Goal: Task Accomplishment & Management: Complete application form

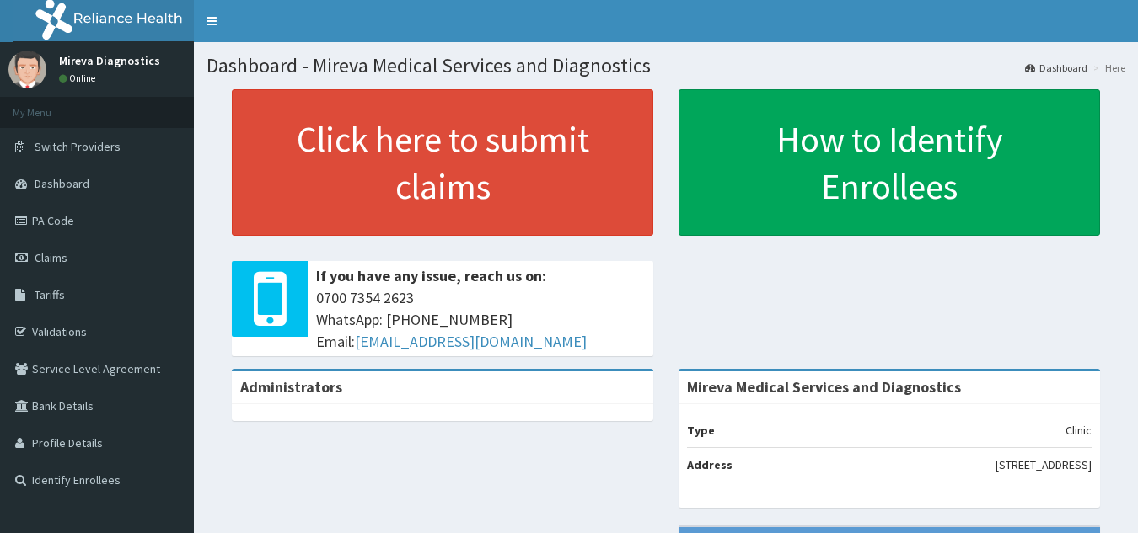
click at [62, 220] on link "PA Code" at bounding box center [97, 220] width 194 height 37
click at [47, 220] on link "PA Code" at bounding box center [97, 220] width 194 height 37
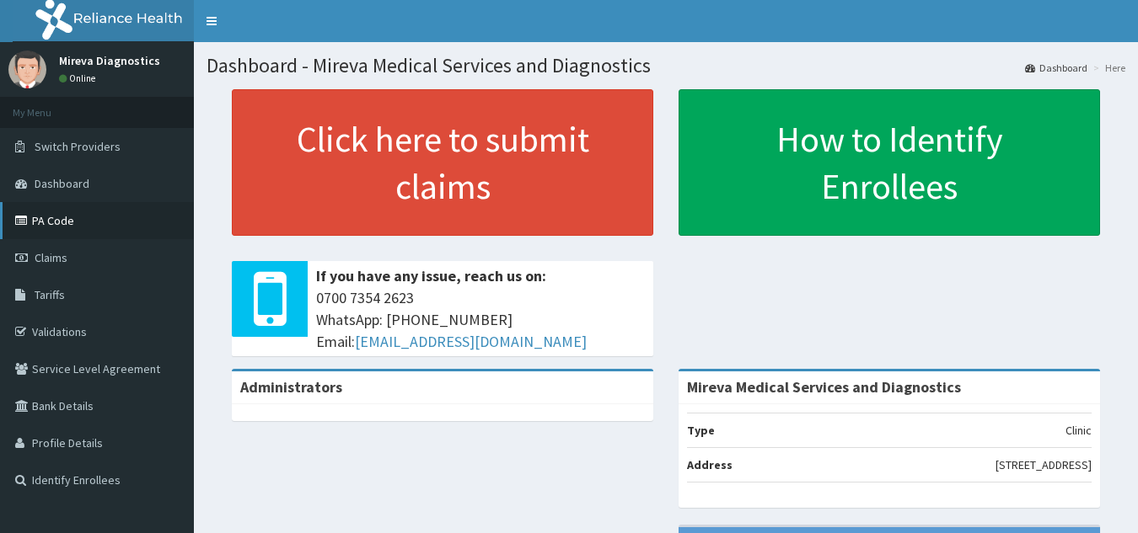
click at [20, 219] on icon at bounding box center [23, 221] width 17 height 12
click at [71, 217] on link "PA Code" at bounding box center [97, 220] width 194 height 37
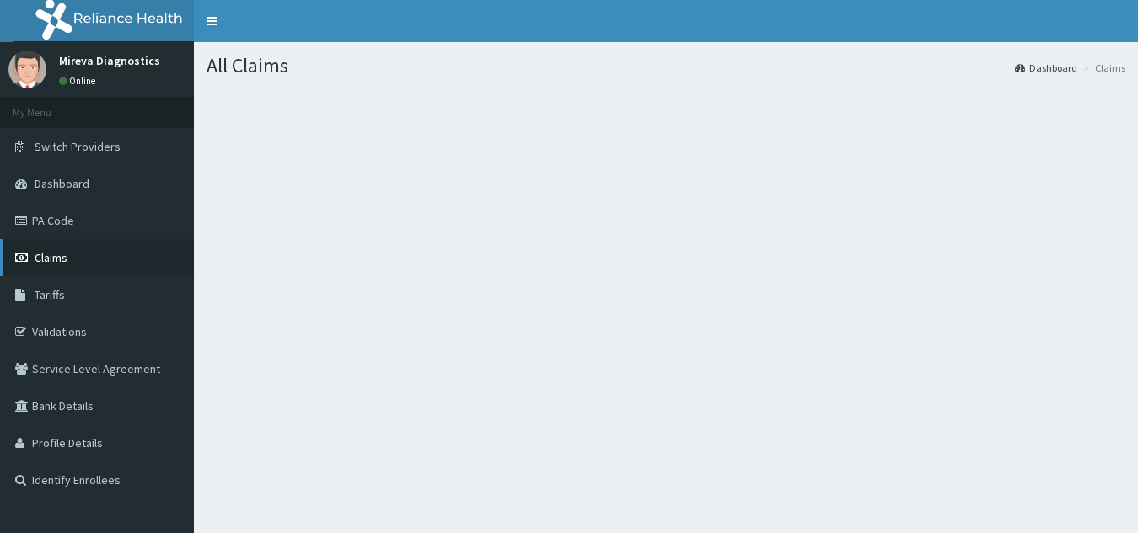
click at [69, 258] on link "Claims" at bounding box center [97, 257] width 194 height 37
click at [81, 256] on link "Claims" at bounding box center [97, 257] width 194 height 37
click at [32, 225] on link "PA Code" at bounding box center [97, 220] width 194 height 37
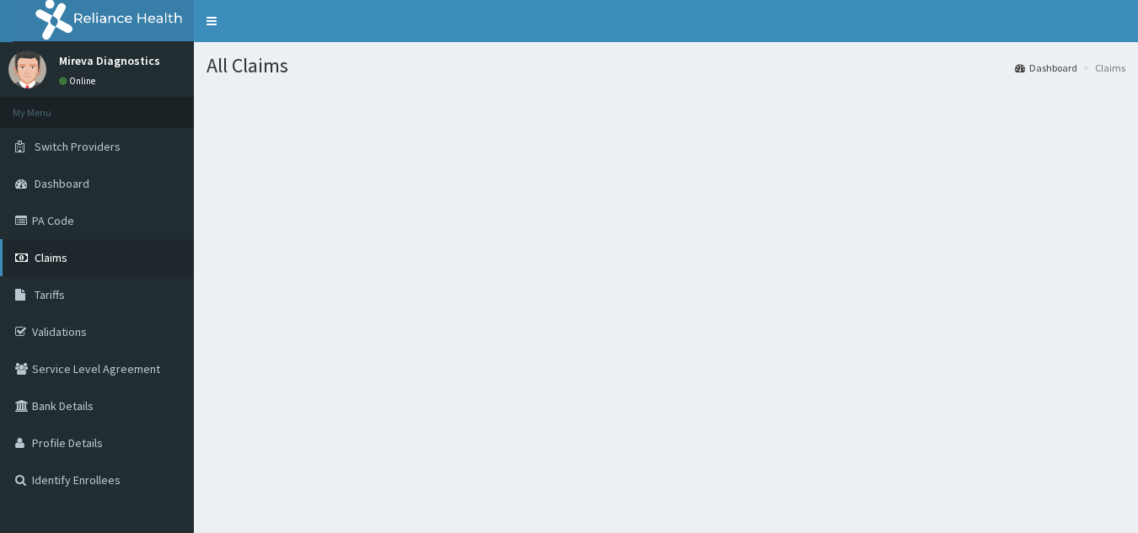
click at [74, 260] on link "Claims" at bounding box center [97, 257] width 194 height 37
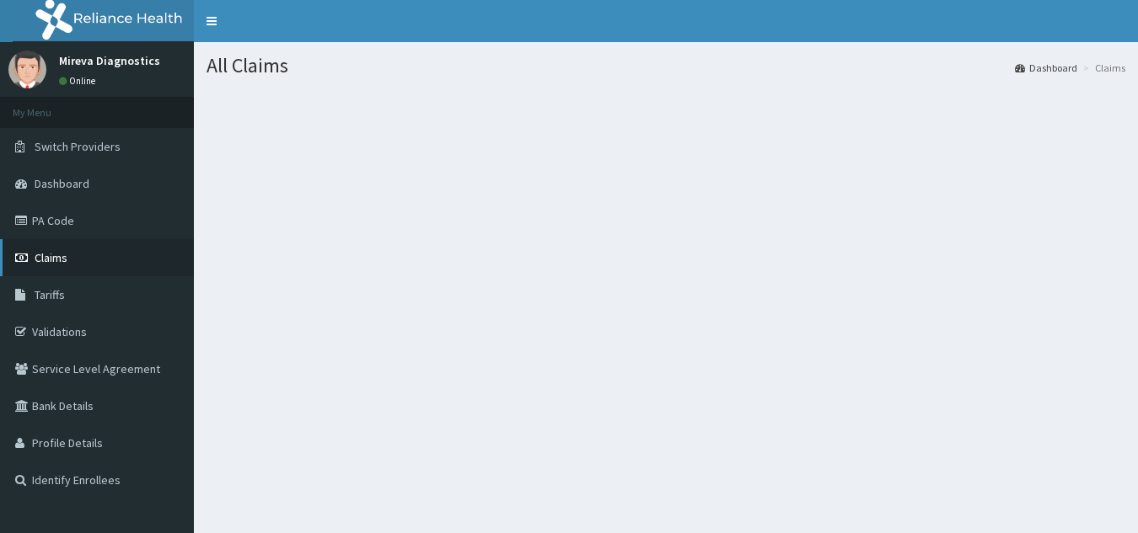
click at [66, 255] on span "Claims" at bounding box center [51, 257] width 33 height 15
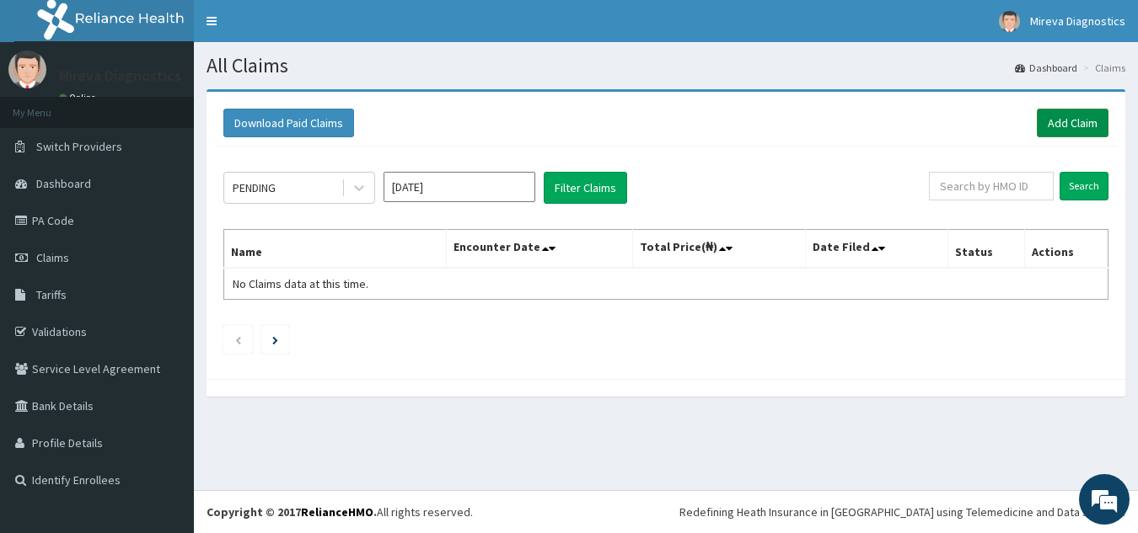
click at [1064, 117] on link "Add Claim" at bounding box center [1072, 123] width 72 height 29
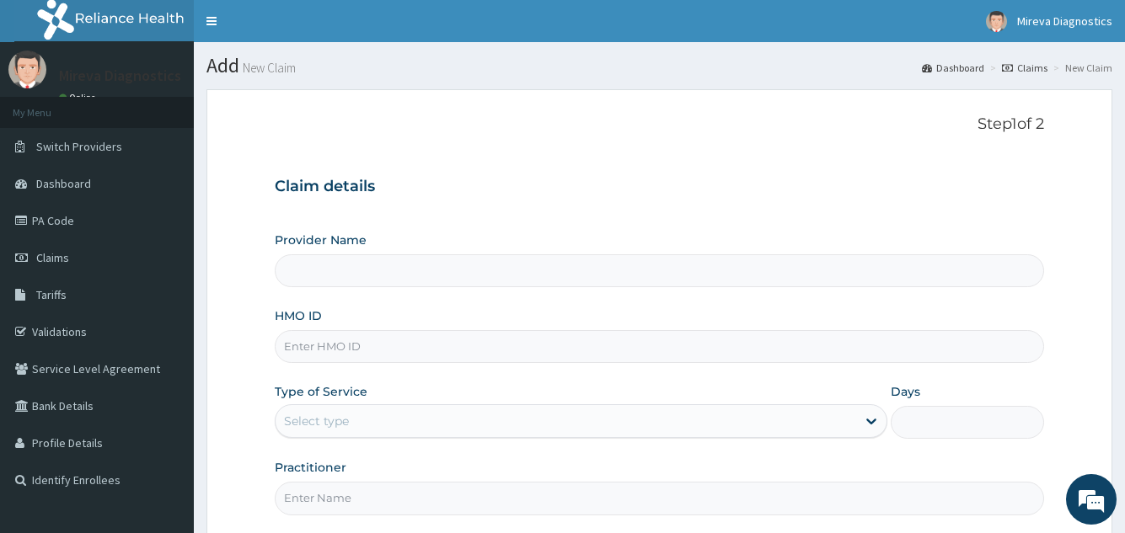
click at [554, 344] on input "HMO ID" at bounding box center [659, 346] width 769 height 33
type input "Mireva Medical Services and Diagnostics"
type input "AEN/10100/E"
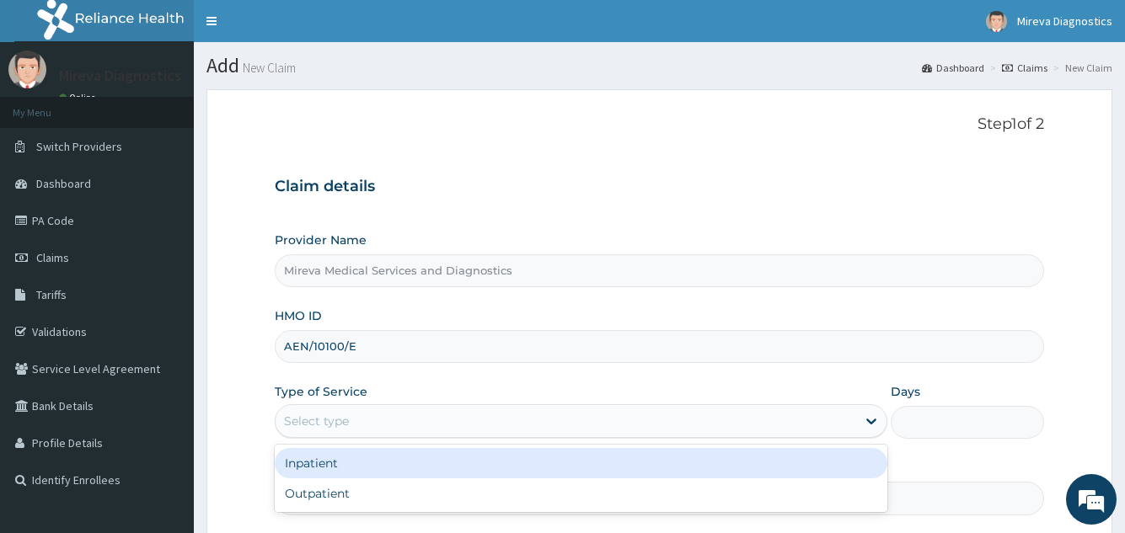
click at [517, 426] on div "Select type" at bounding box center [566, 421] width 580 height 27
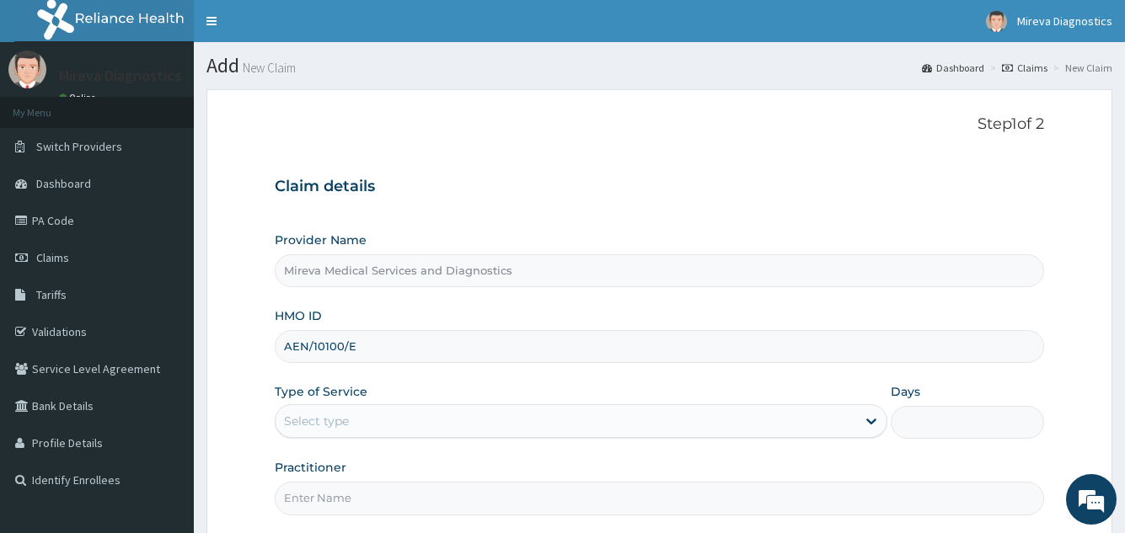
click at [678, 159] on div "Step 1 of 2 Claim details Provider Name [PERSON_NAME] Medical Services and Diag…" at bounding box center [659, 315] width 769 height 400
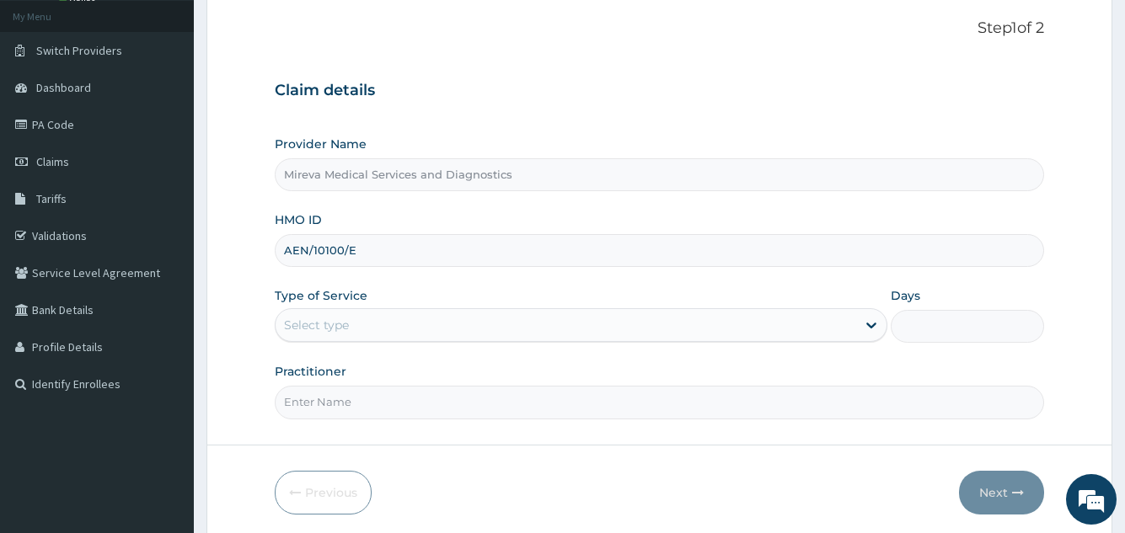
scroll to position [135, 0]
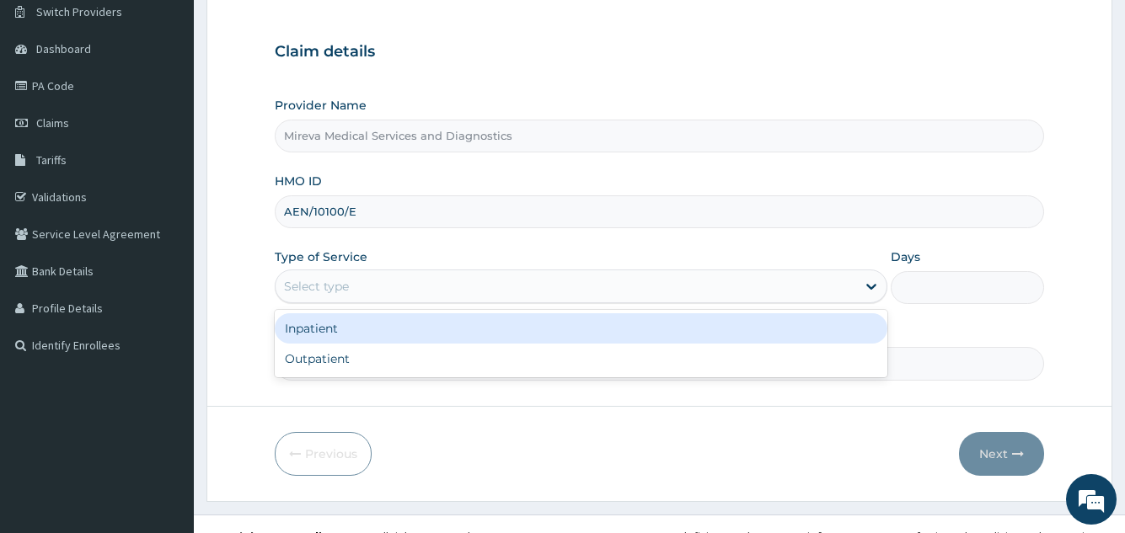
click at [581, 288] on div "Select type" at bounding box center [566, 286] width 580 height 27
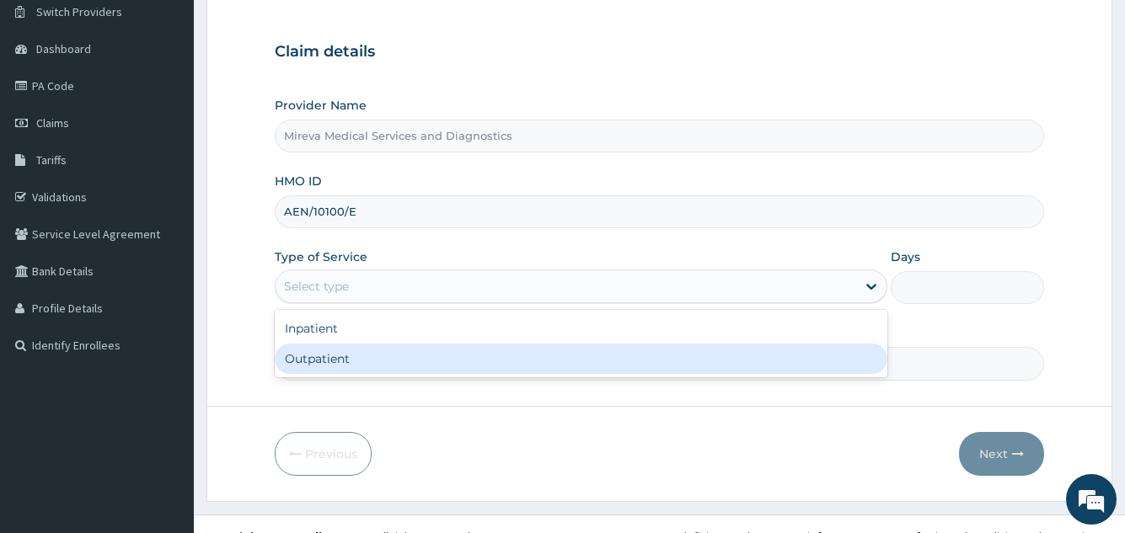
click at [511, 361] on div "Outpatient" at bounding box center [581, 359] width 612 height 30
type input "1"
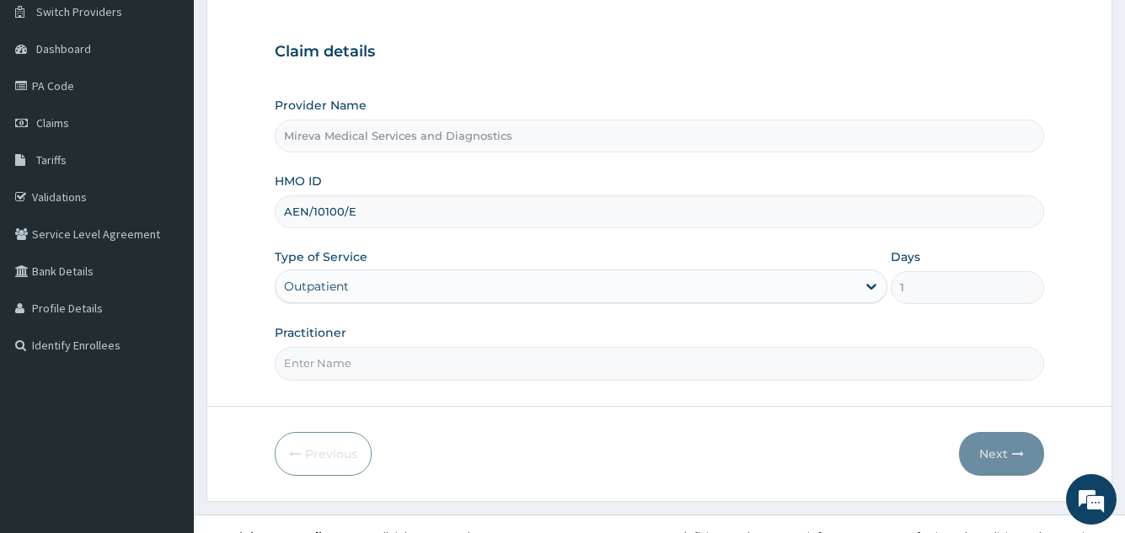
click at [495, 369] on input "Practitioner" at bounding box center [659, 363] width 769 height 33
type input "DR NORA"
click at [990, 442] on button "Next" at bounding box center [1001, 454] width 85 height 44
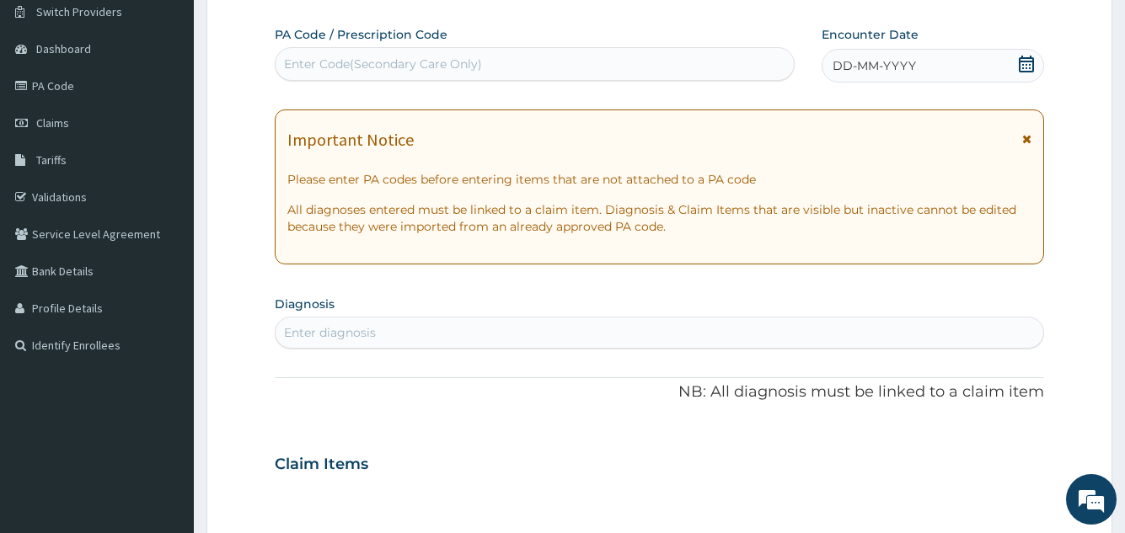
click at [1026, 65] on icon at bounding box center [1026, 64] width 15 height 17
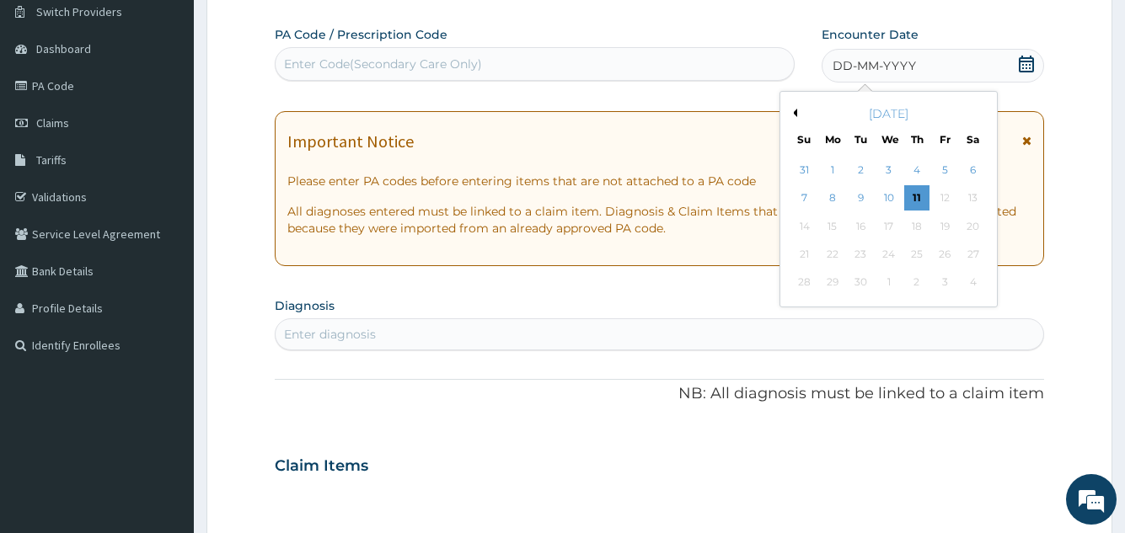
click at [793, 110] on button "Previous Month" at bounding box center [793, 113] width 8 height 8
click at [981, 110] on button "Next Month" at bounding box center [984, 113] width 8 height 8
click at [918, 194] on div "7" at bounding box center [915, 198] width 25 height 25
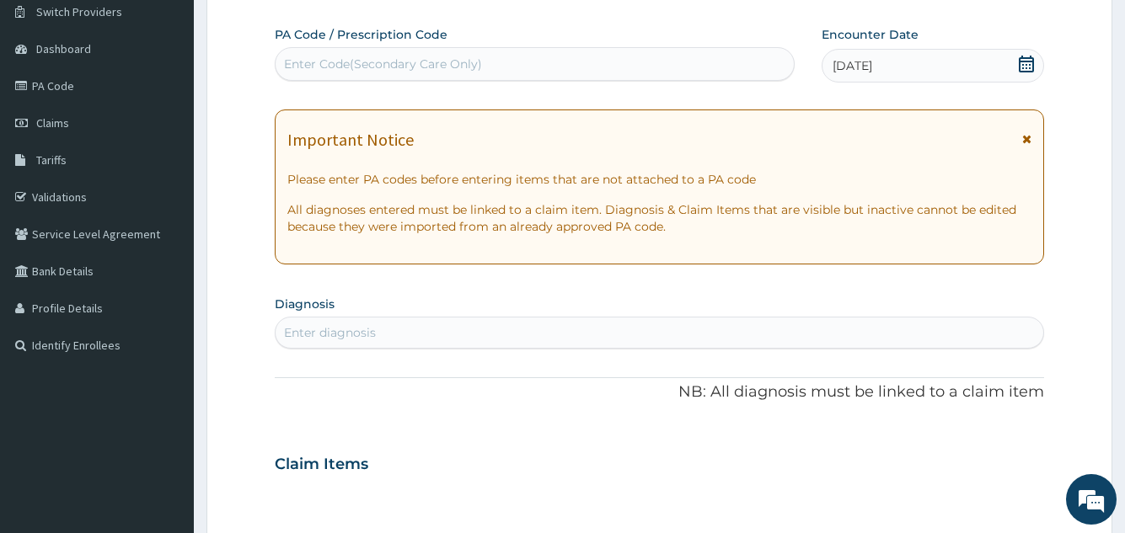
click at [560, 63] on div "Enter Code(Secondary Care Only)" at bounding box center [534, 64] width 517 height 27
paste input "PA/480925"
type input "PA/480925"
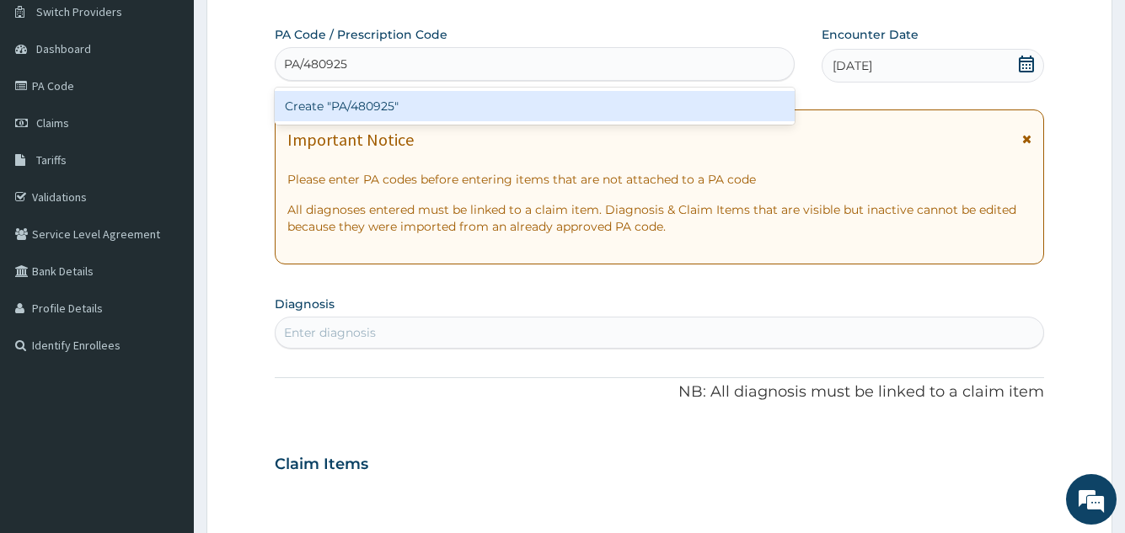
click at [523, 112] on div "Create "PA/480925"" at bounding box center [534, 106] width 519 height 30
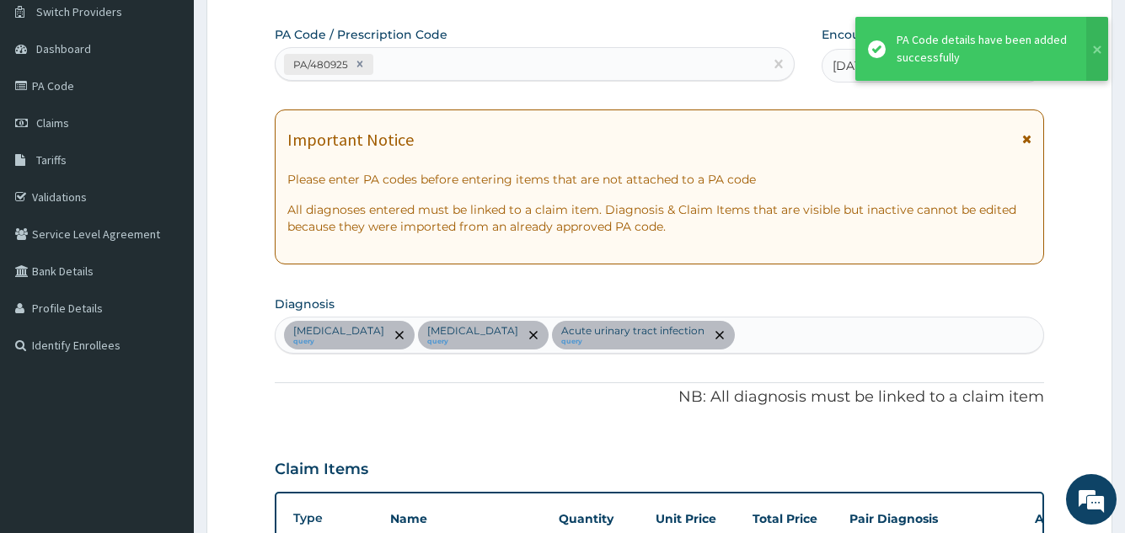
scroll to position [1030, 0]
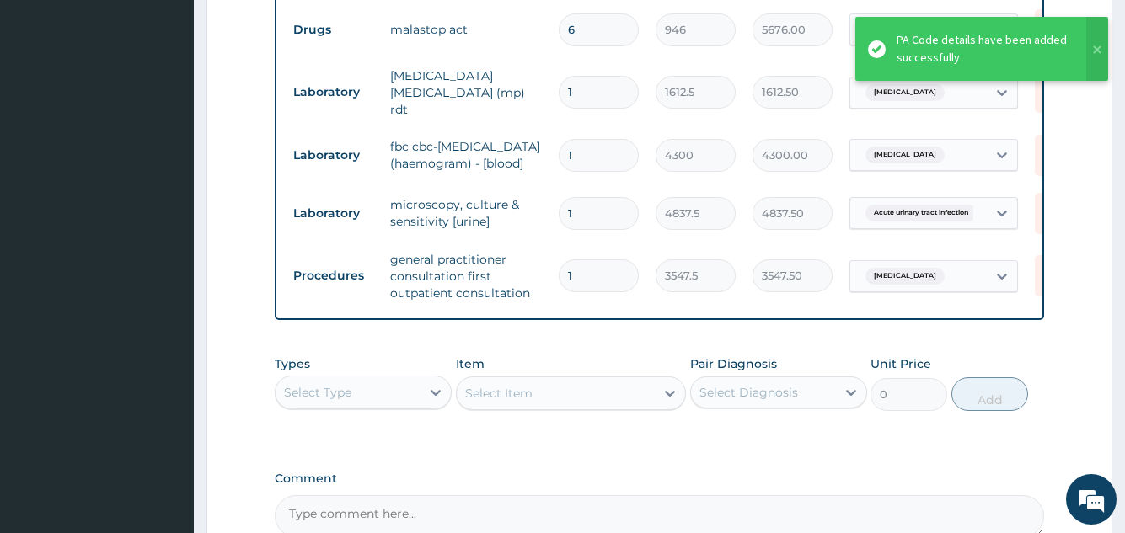
click at [569, 352] on div "Types Select Type Item Select Item Pair Diagnosis Select Diagnosis Unit Price 0…" at bounding box center [659, 383] width 769 height 72
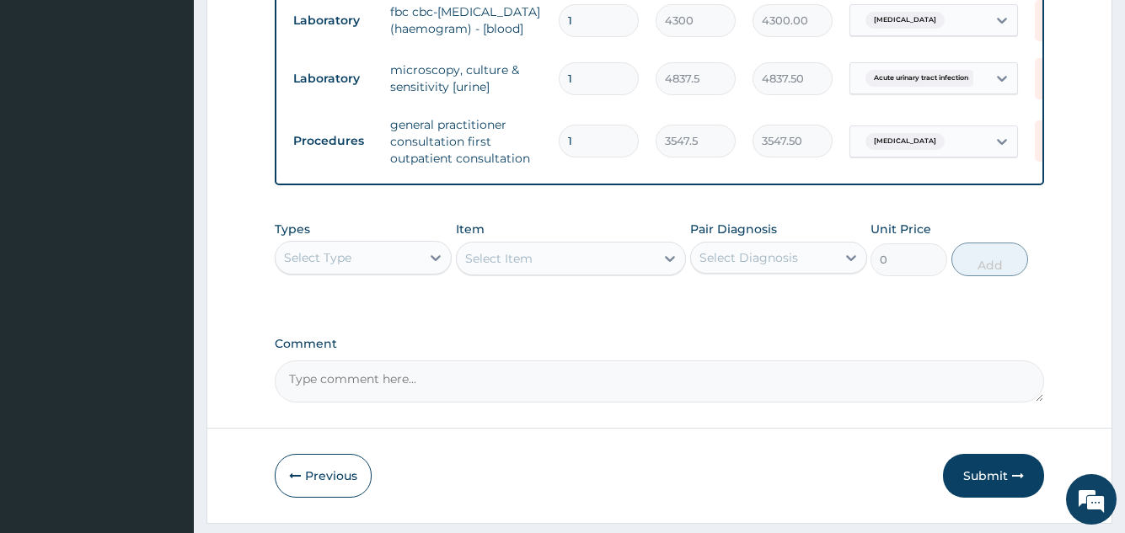
scroll to position [1198, 0]
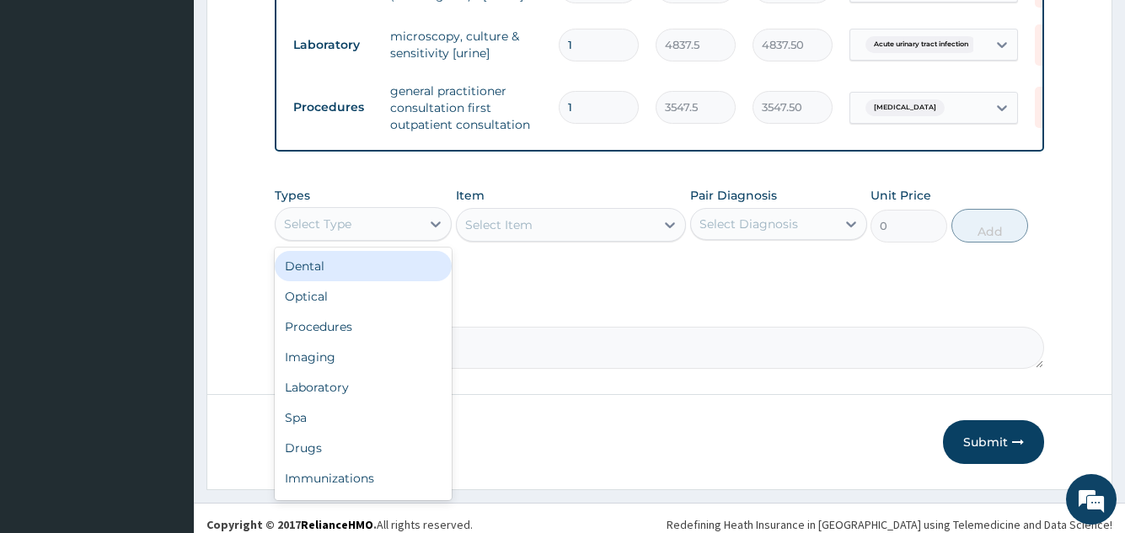
click at [370, 232] on div "Select Type" at bounding box center [348, 224] width 145 height 27
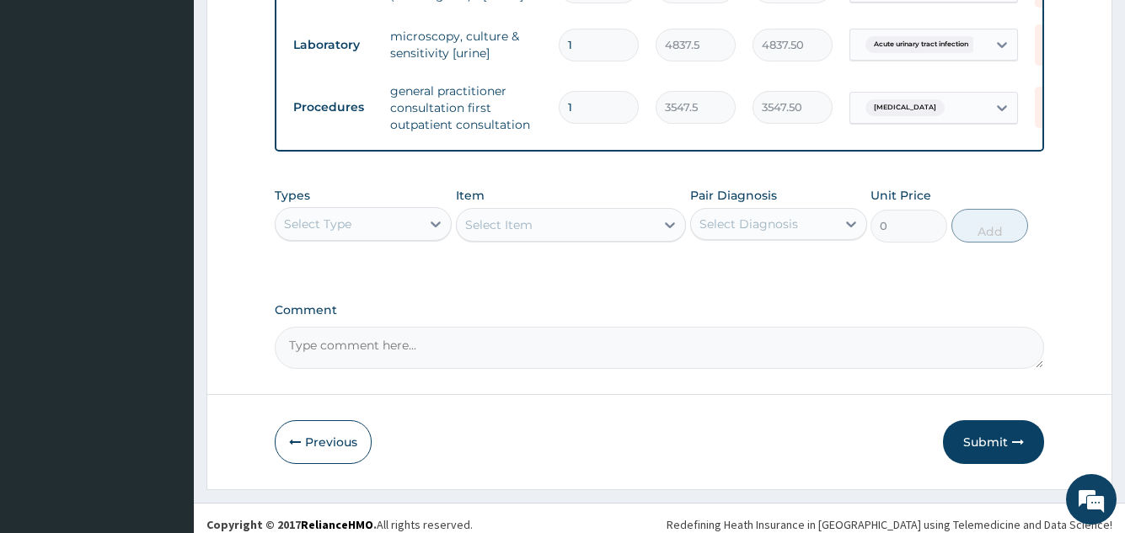
click at [570, 269] on div "Types Select Type Item Select Item Pair Diagnosis Select Diagnosis Unit Price 0…" at bounding box center [659, 228] width 769 height 98
click at [996, 447] on button "Submit" at bounding box center [993, 442] width 101 height 44
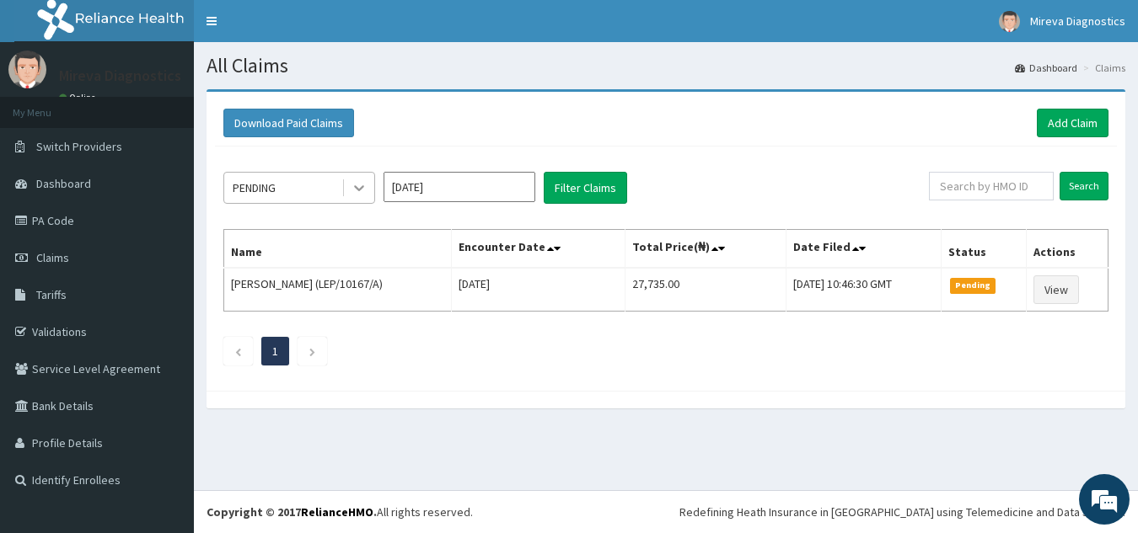
click at [356, 190] on icon at bounding box center [359, 187] width 17 height 17
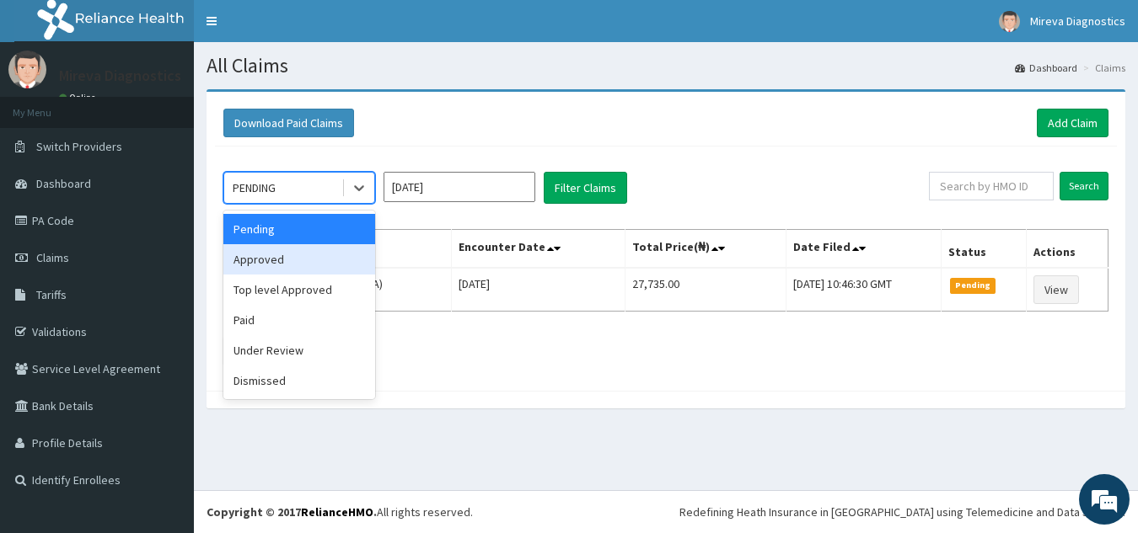
click at [284, 258] on div "Approved" at bounding box center [299, 259] width 152 height 30
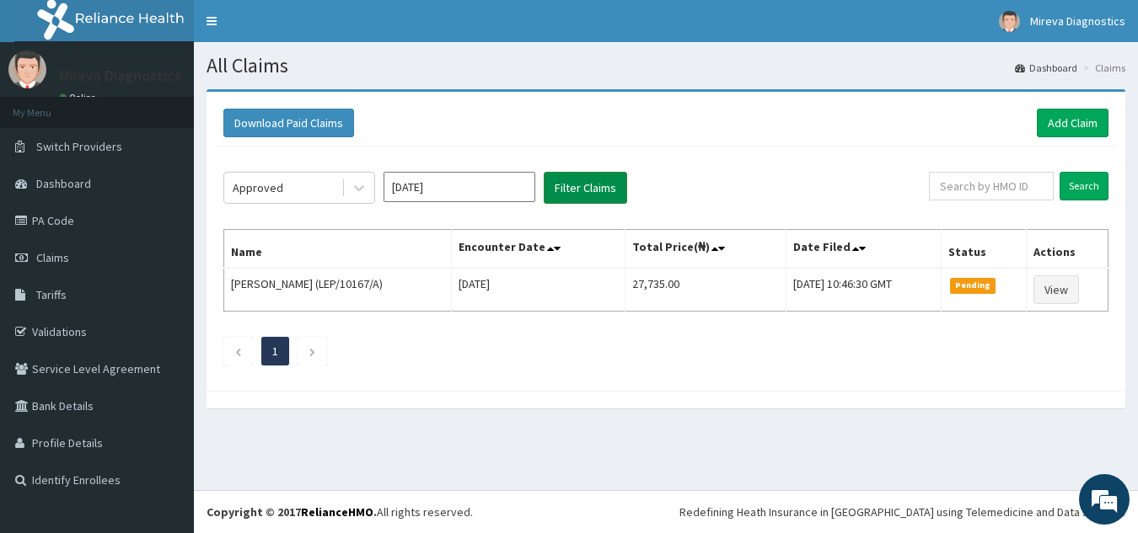
click at [587, 185] on button "Filter Claims" at bounding box center [585, 188] width 83 height 32
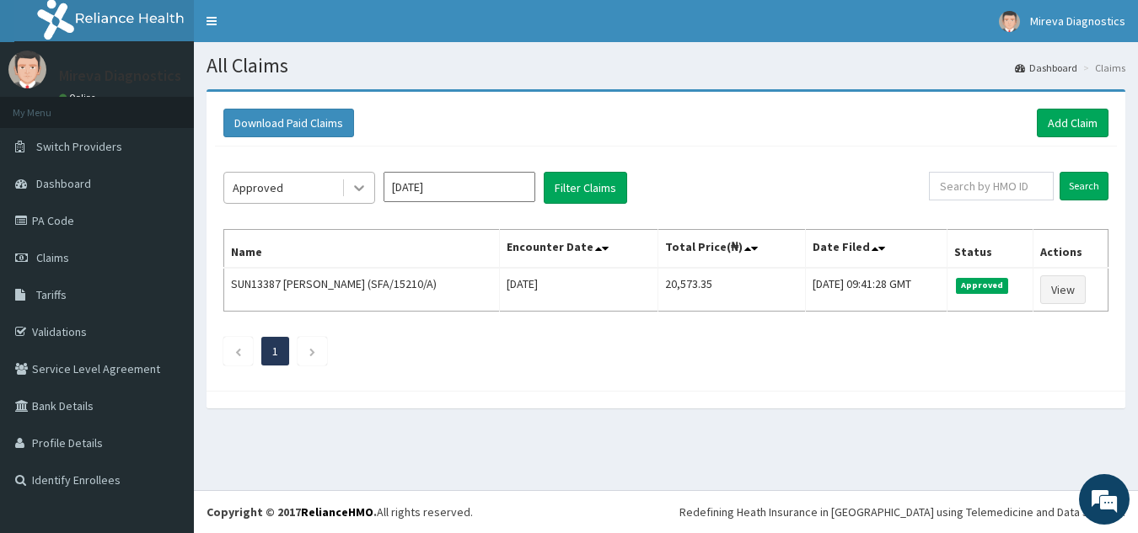
click at [356, 186] on icon at bounding box center [359, 187] width 17 height 17
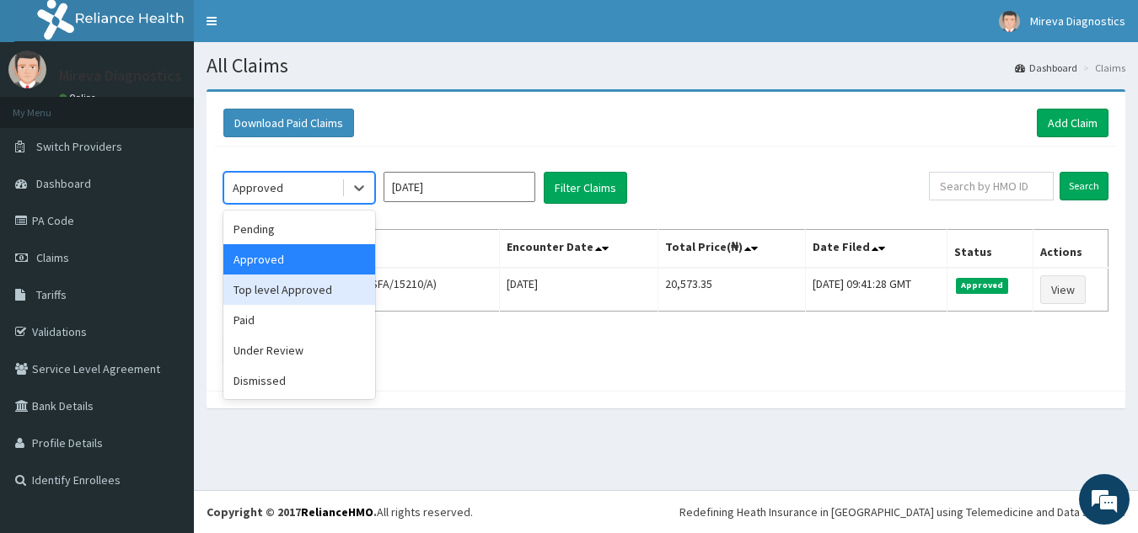
click at [287, 287] on div "Top level Approved" at bounding box center [299, 290] width 152 height 30
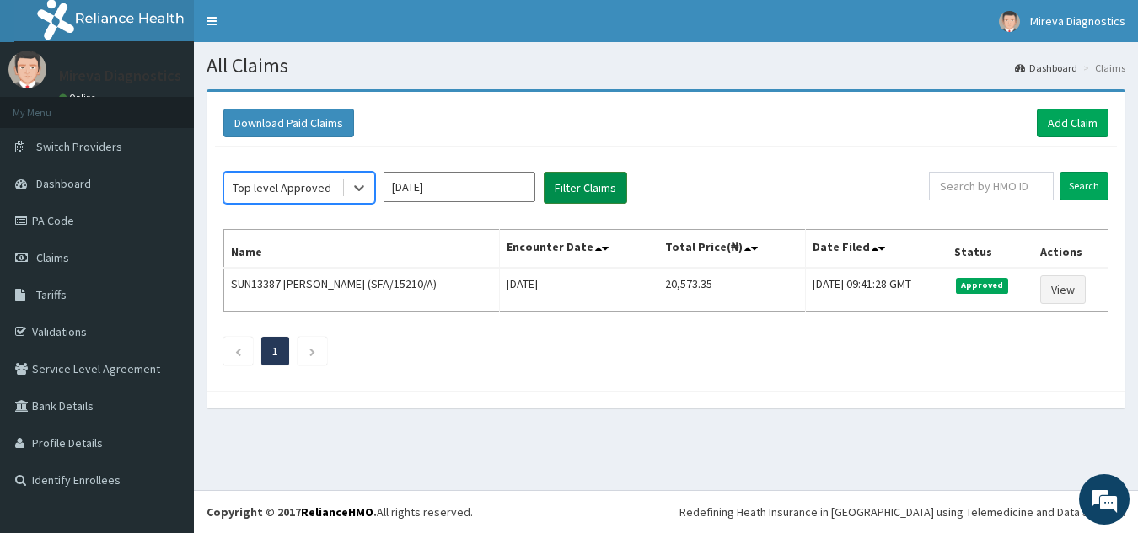
click at [573, 189] on button "Filter Claims" at bounding box center [585, 188] width 83 height 32
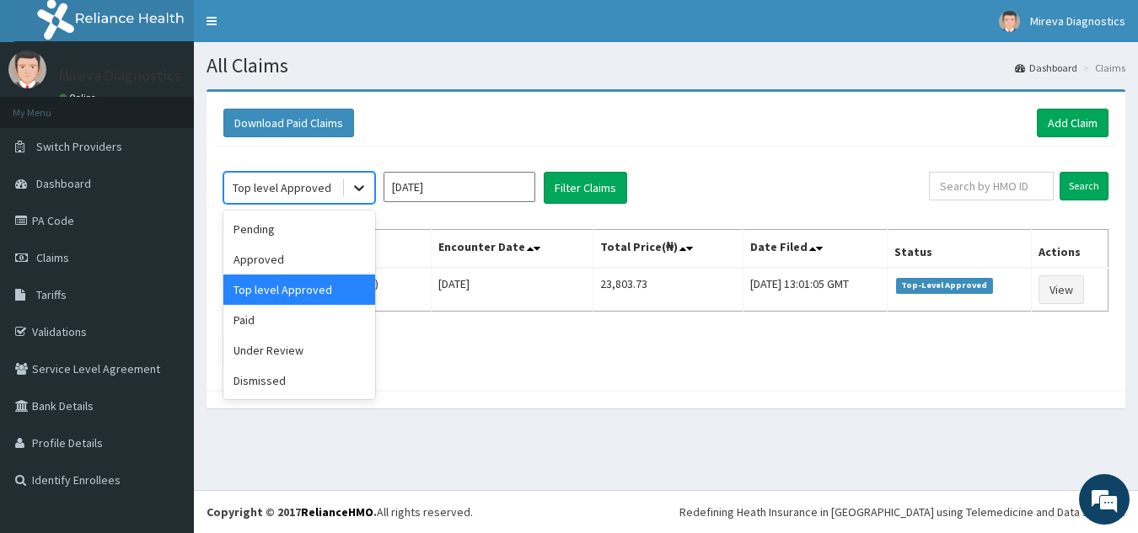
click at [354, 185] on icon at bounding box center [359, 187] width 17 height 17
click at [282, 322] on div "Paid" at bounding box center [299, 320] width 152 height 30
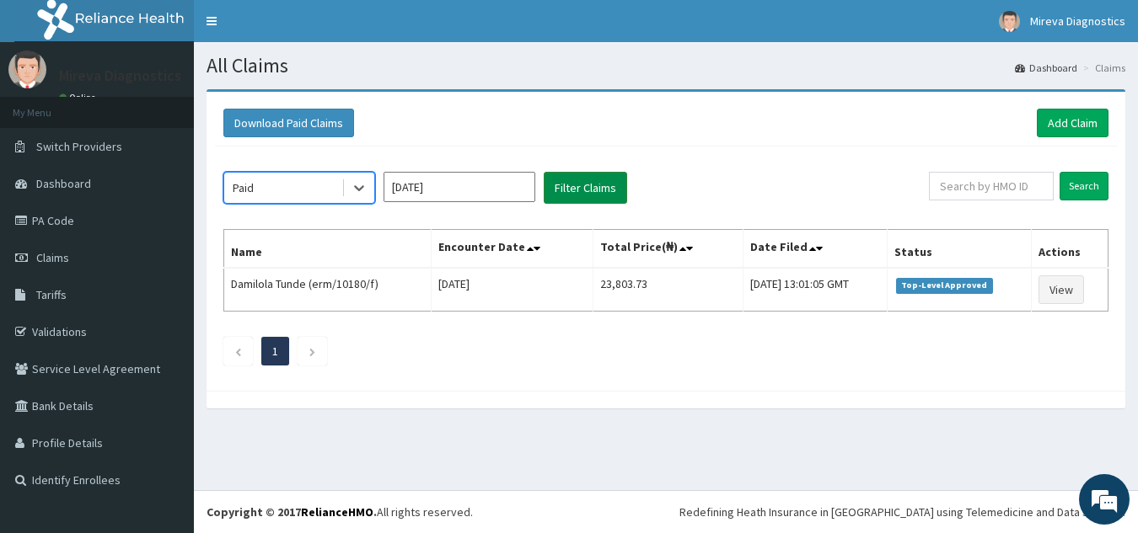
click at [579, 188] on button "Filter Claims" at bounding box center [585, 188] width 83 height 32
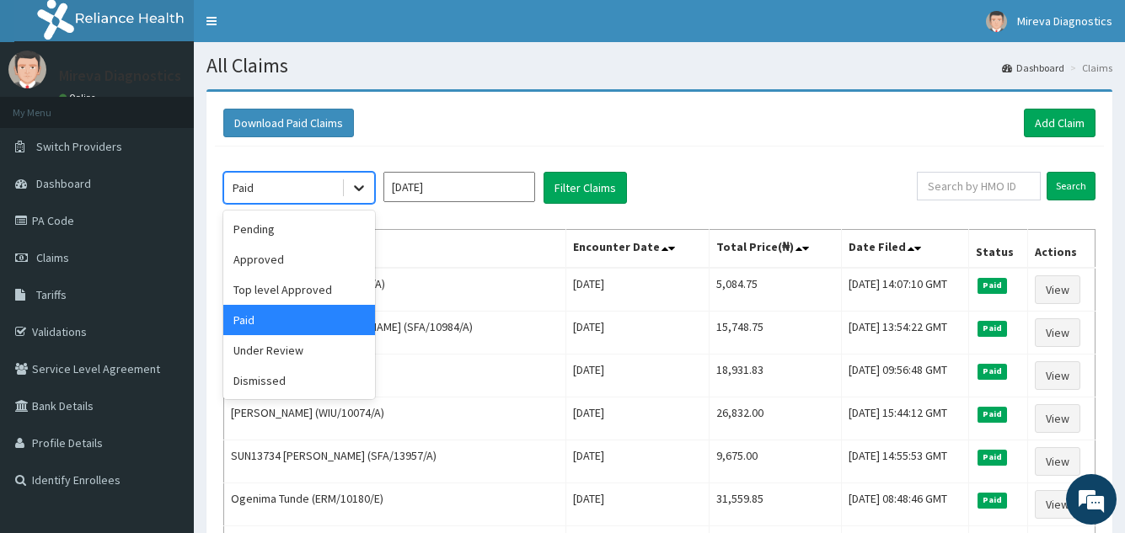
click at [366, 190] on icon at bounding box center [359, 187] width 17 height 17
click at [291, 345] on div "Under Review" at bounding box center [299, 350] width 152 height 30
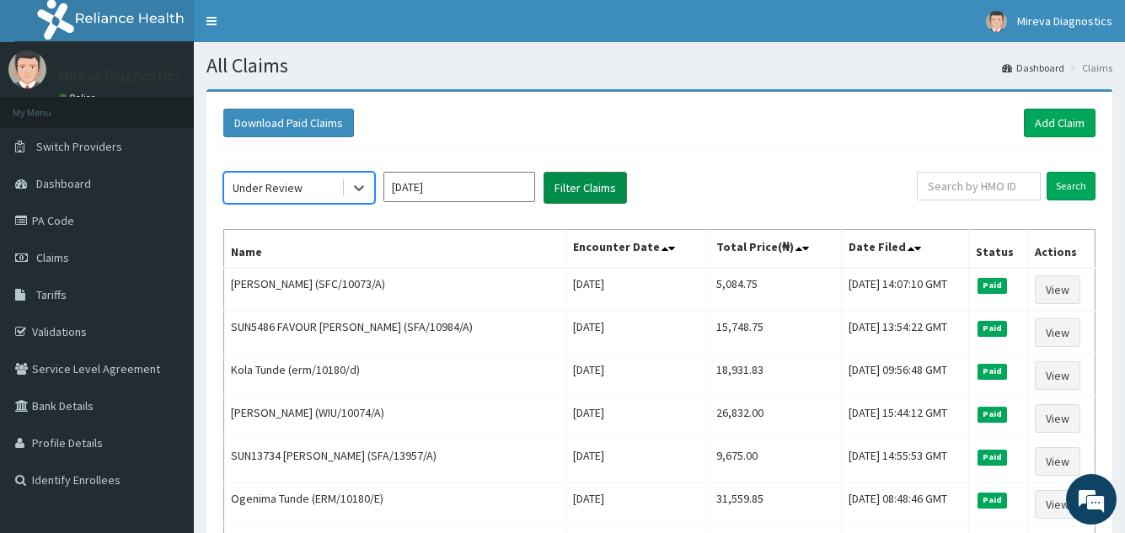
click at [567, 186] on button "Filter Claims" at bounding box center [585, 188] width 83 height 32
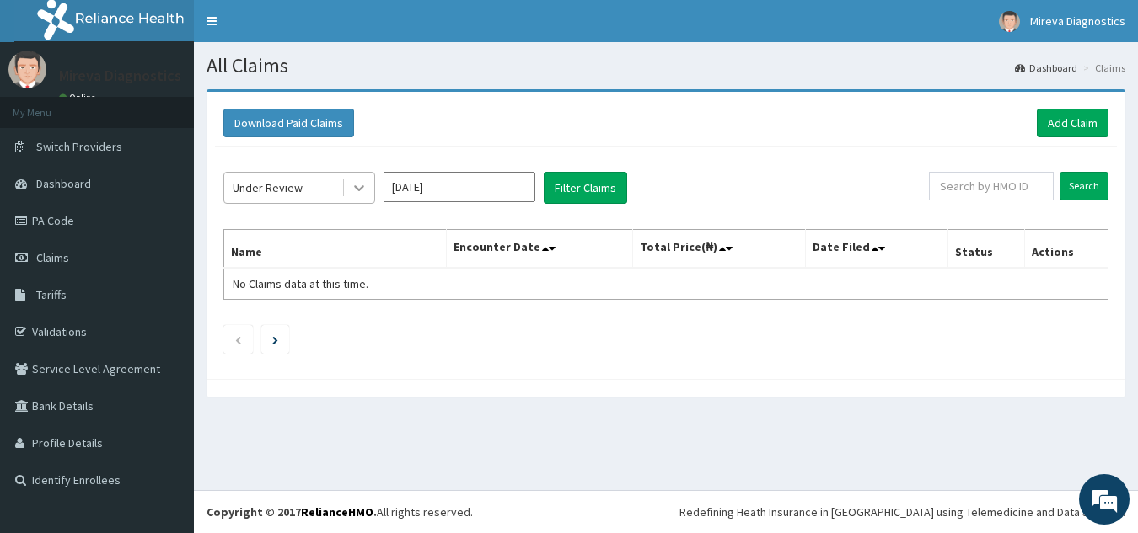
click at [355, 187] on icon at bounding box center [359, 189] width 10 height 6
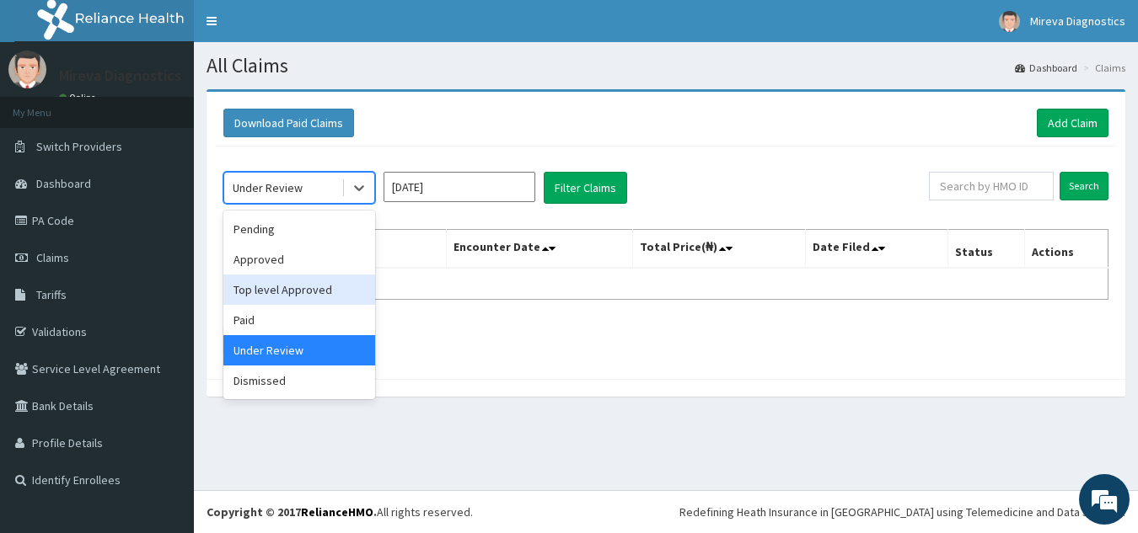
click at [316, 292] on div "Top level Approved" at bounding box center [299, 290] width 152 height 30
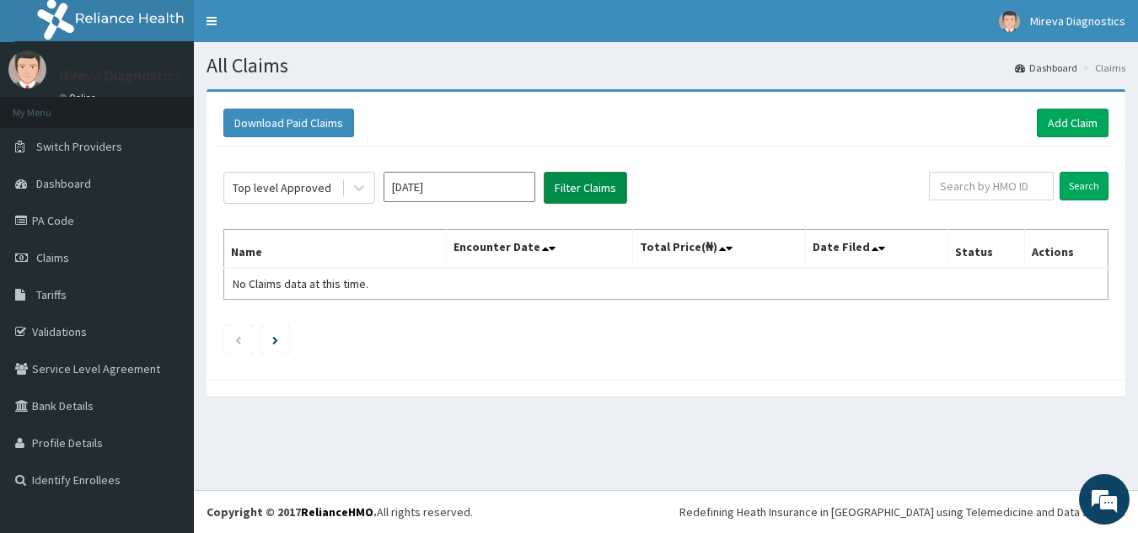
click at [575, 188] on button "Filter Claims" at bounding box center [585, 188] width 83 height 32
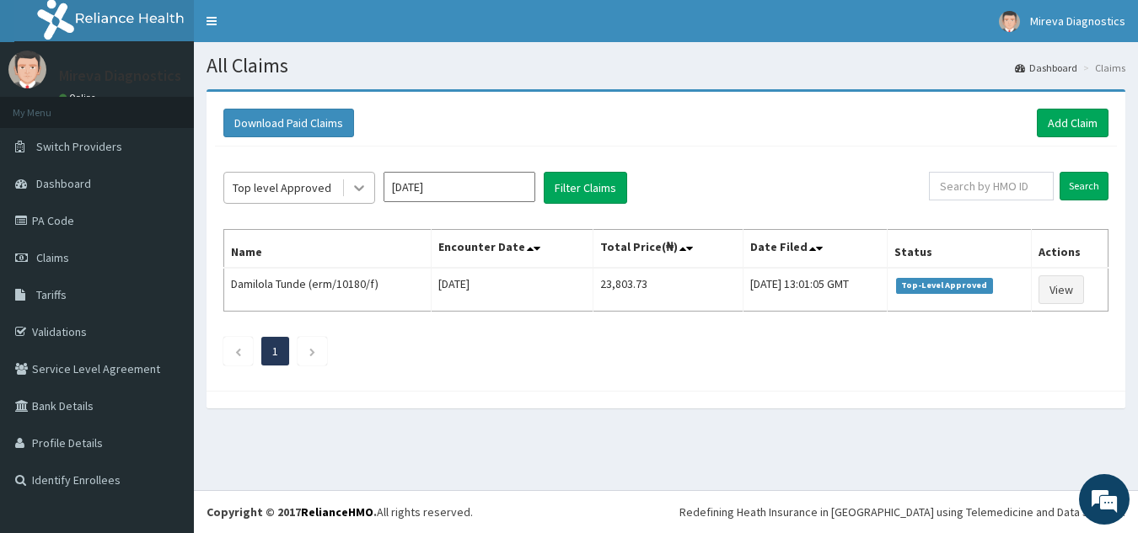
click at [358, 187] on icon at bounding box center [359, 187] width 17 height 17
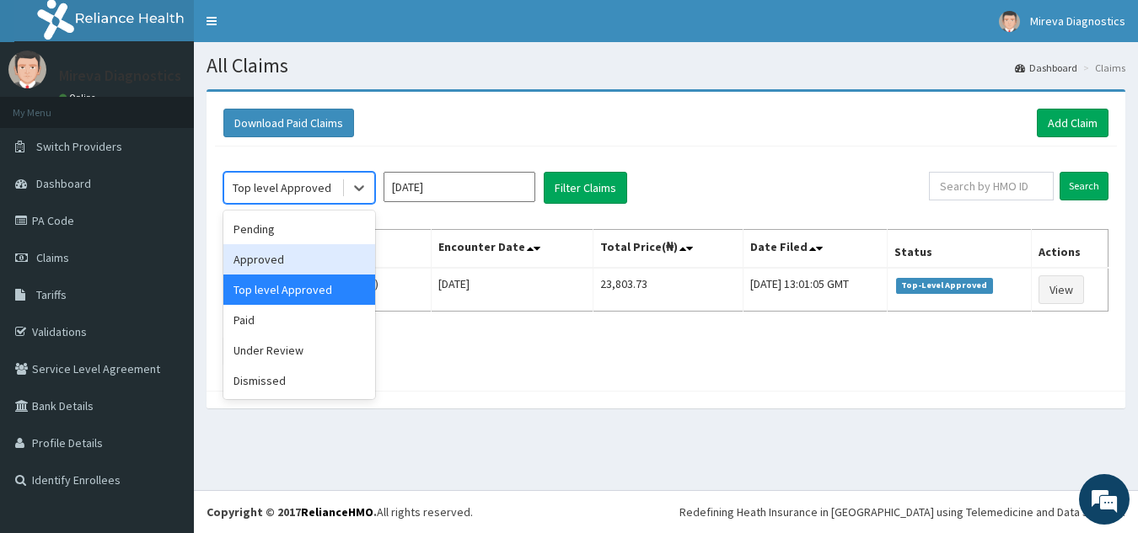
click at [296, 259] on div "Approved" at bounding box center [299, 259] width 152 height 30
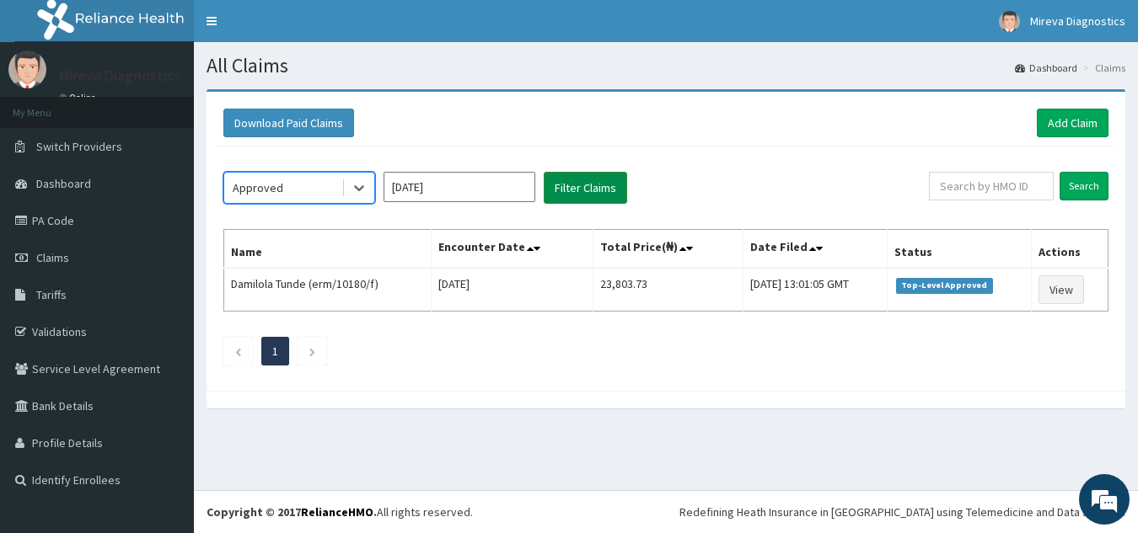
click at [594, 188] on button "Filter Claims" at bounding box center [585, 188] width 83 height 32
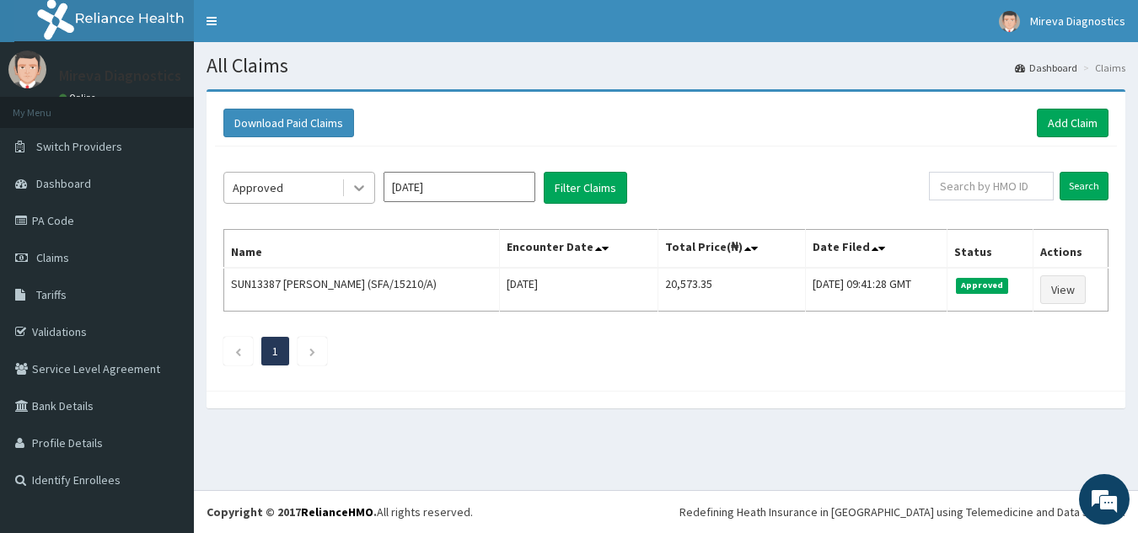
click at [354, 186] on icon at bounding box center [359, 187] width 17 height 17
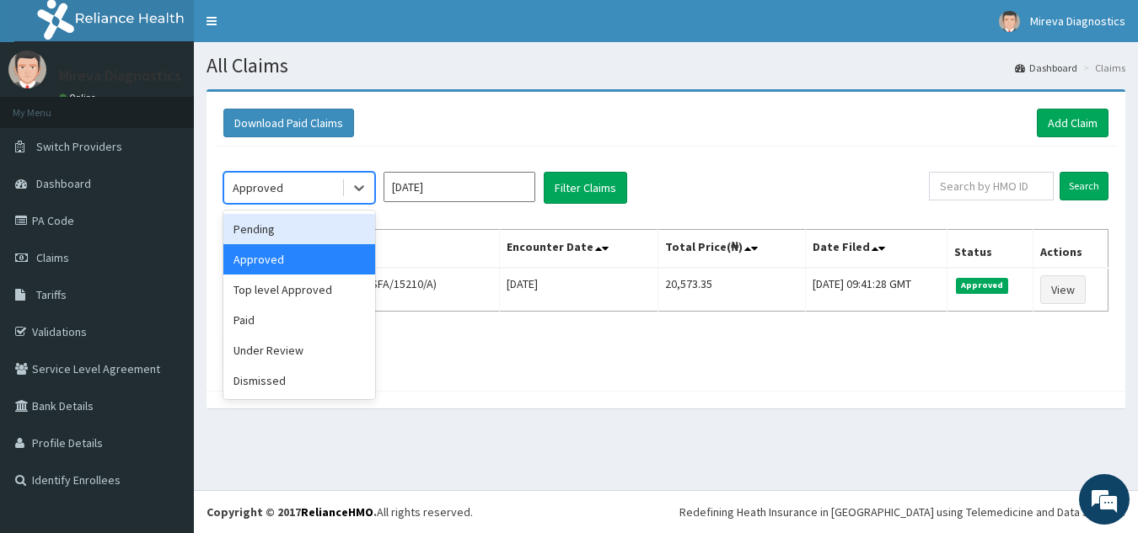
click at [320, 233] on div "Pending" at bounding box center [299, 229] width 152 height 30
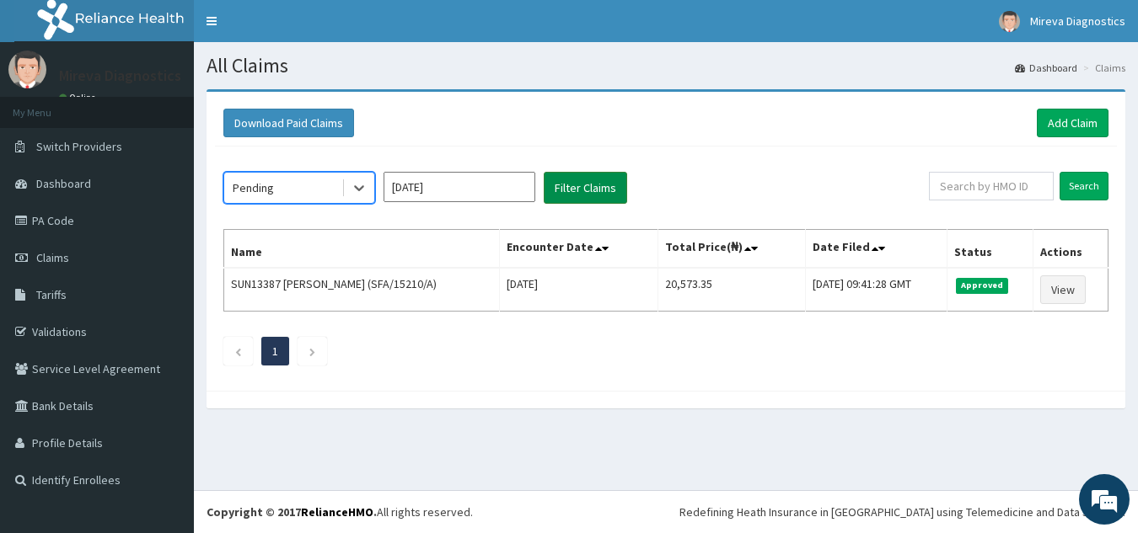
click at [592, 190] on button "Filter Claims" at bounding box center [585, 188] width 83 height 32
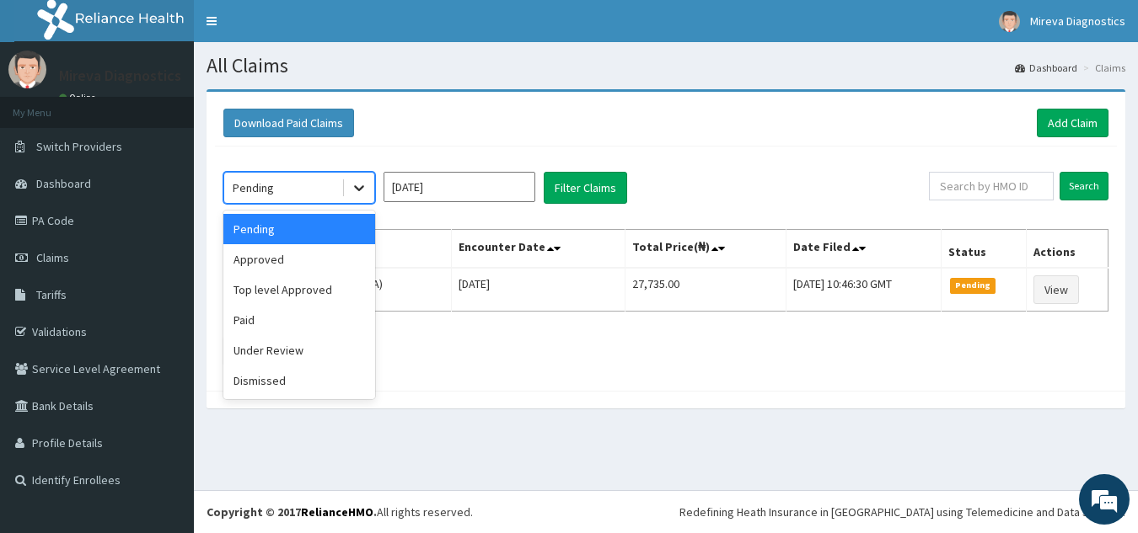
click at [358, 185] on icon at bounding box center [359, 187] width 17 height 17
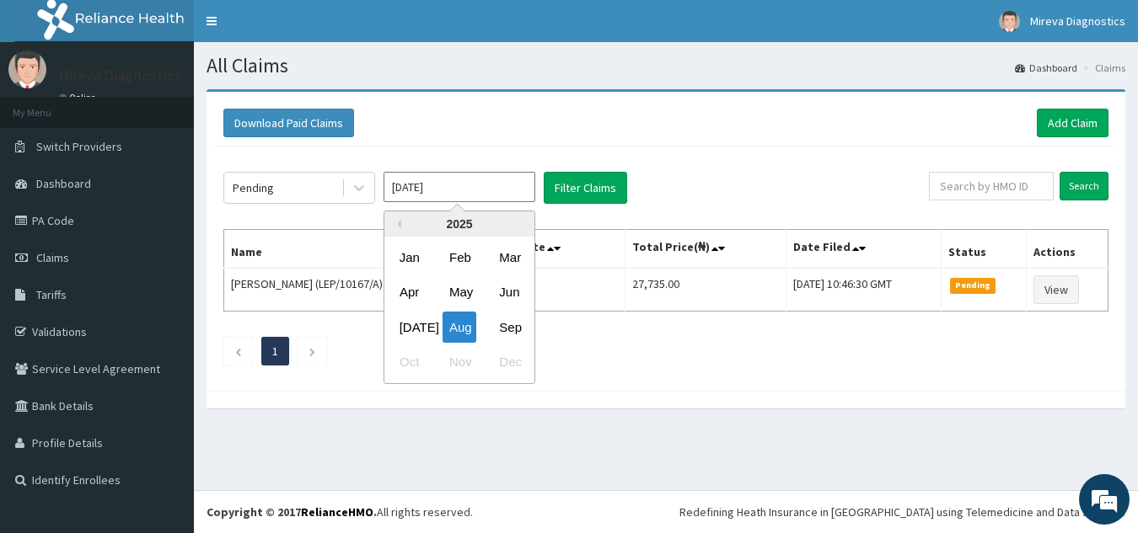
click at [469, 189] on input "Aug 2025" at bounding box center [459, 187] width 152 height 30
click at [508, 324] on div "Sep" at bounding box center [509, 327] width 34 height 31
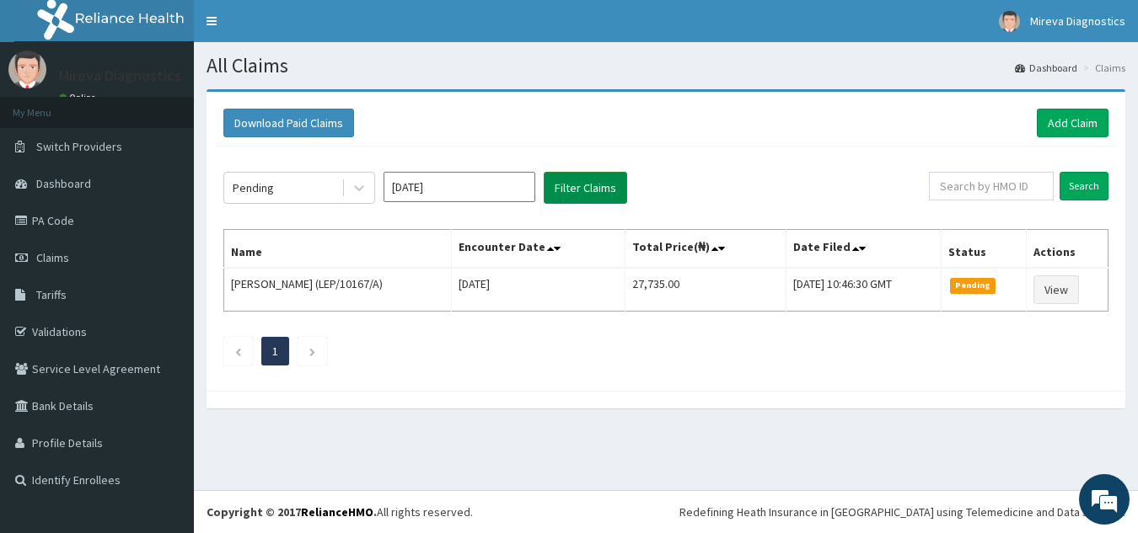
click at [585, 183] on button "Filter Claims" at bounding box center [585, 188] width 83 height 32
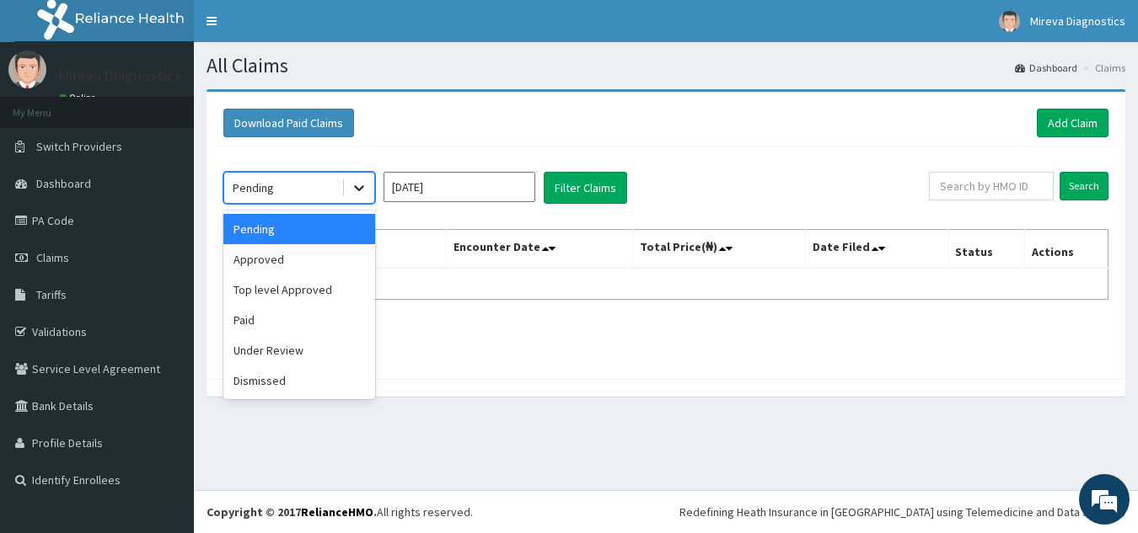
click at [356, 187] on icon at bounding box center [359, 189] width 10 height 6
click at [296, 258] on div "Approved" at bounding box center [299, 259] width 152 height 30
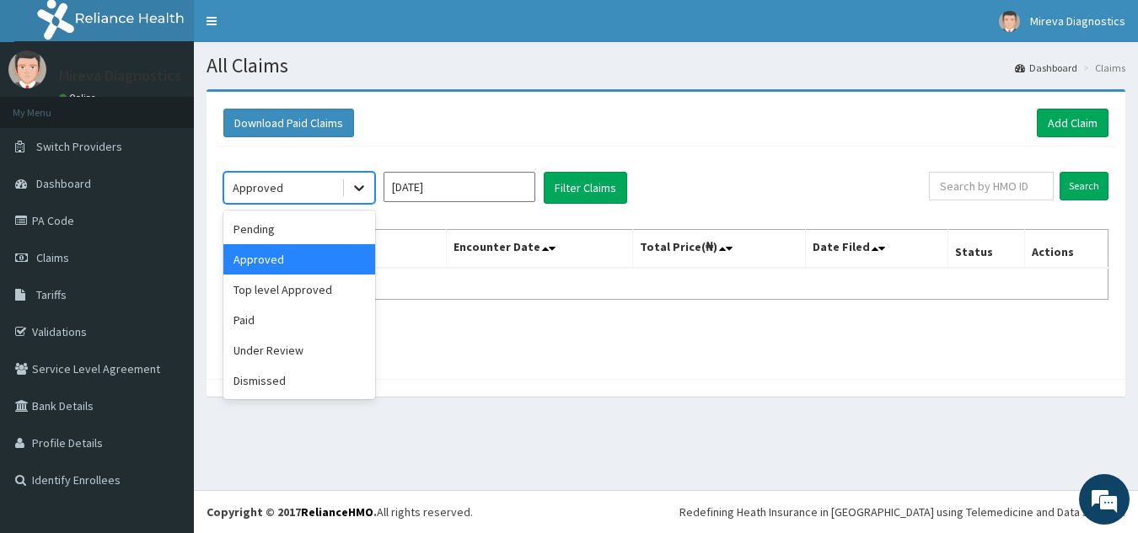
click at [357, 185] on icon at bounding box center [359, 187] width 17 height 17
click at [321, 229] on div "Pending" at bounding box center [299, 229] width 152 height 30
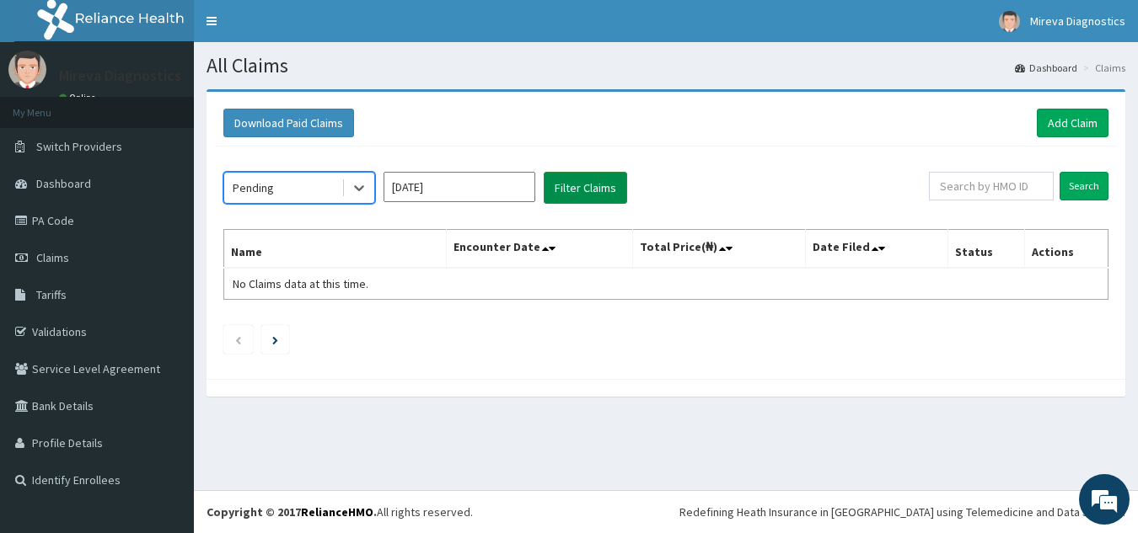
click at [592, 186] on button "Filter Claims" at bounding box center [585, 188] width 83 height 32
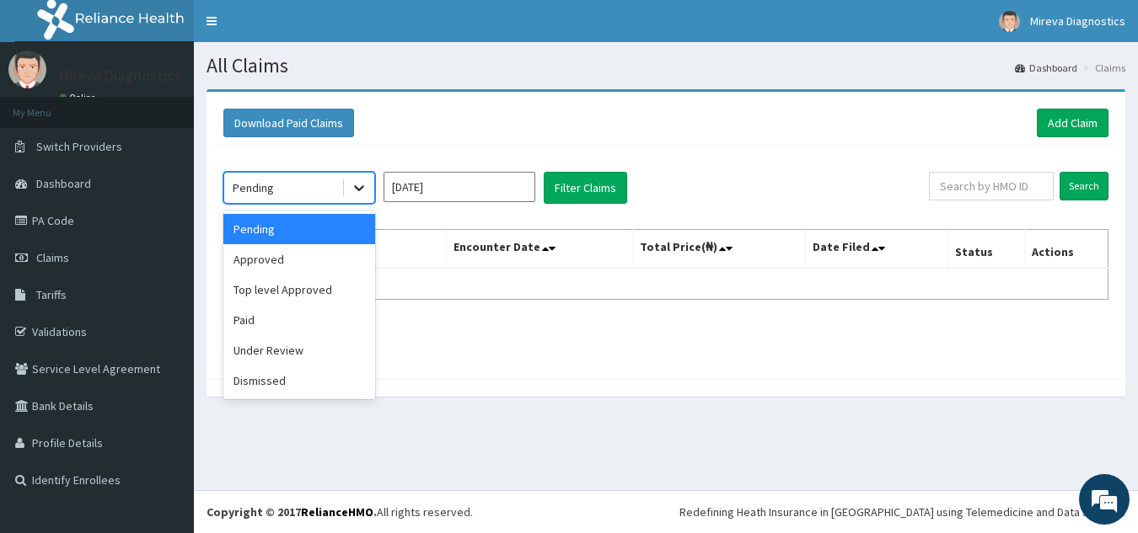
click at [362, 185] on icon at bounding box center [359, 187] width 17 height 17
click at [322, 281] on div "Top level Approved" at bounding box center [299, 290] width 152 height 30
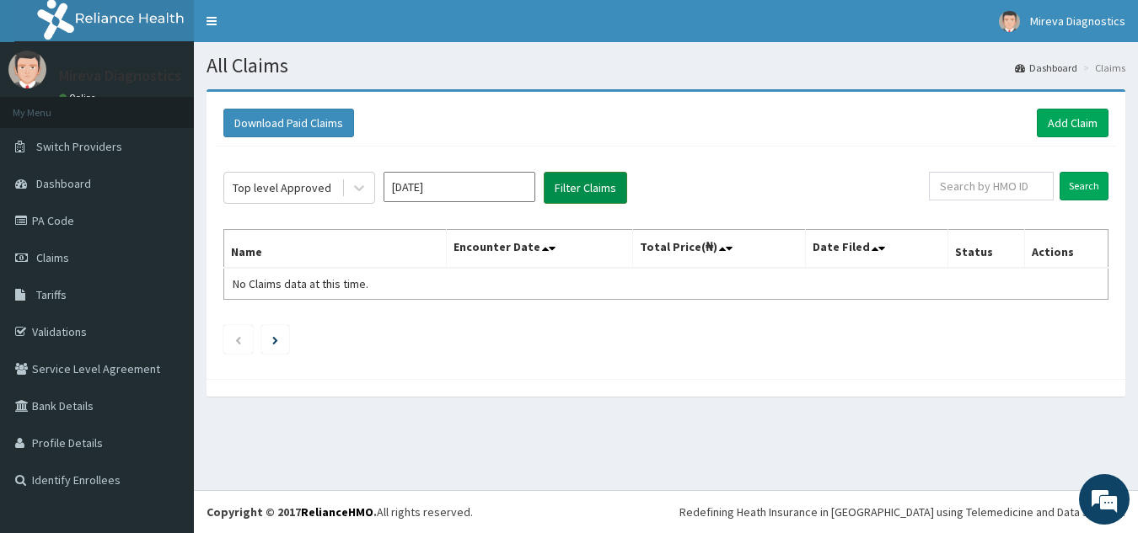
click at [576, 178] on button "Filter Claims" at bounding box center [585, 188] width 83 height 32
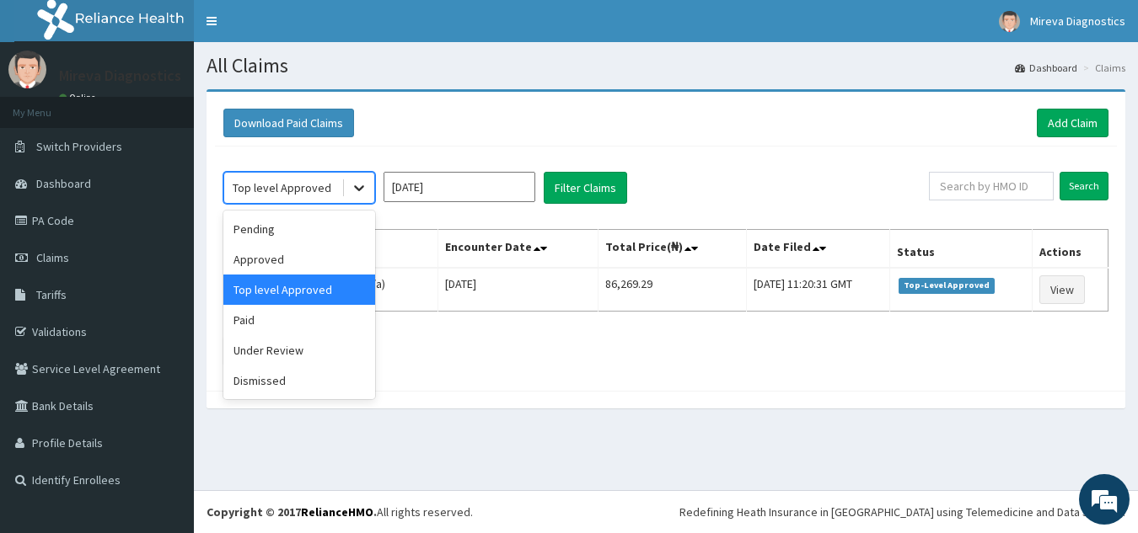
click at [360, 190] on icon at bounding box center [359, 189] width 10 height 6
click at [332, 219] on div "Pending" at bounding box center [299, 229] width 152 height 30
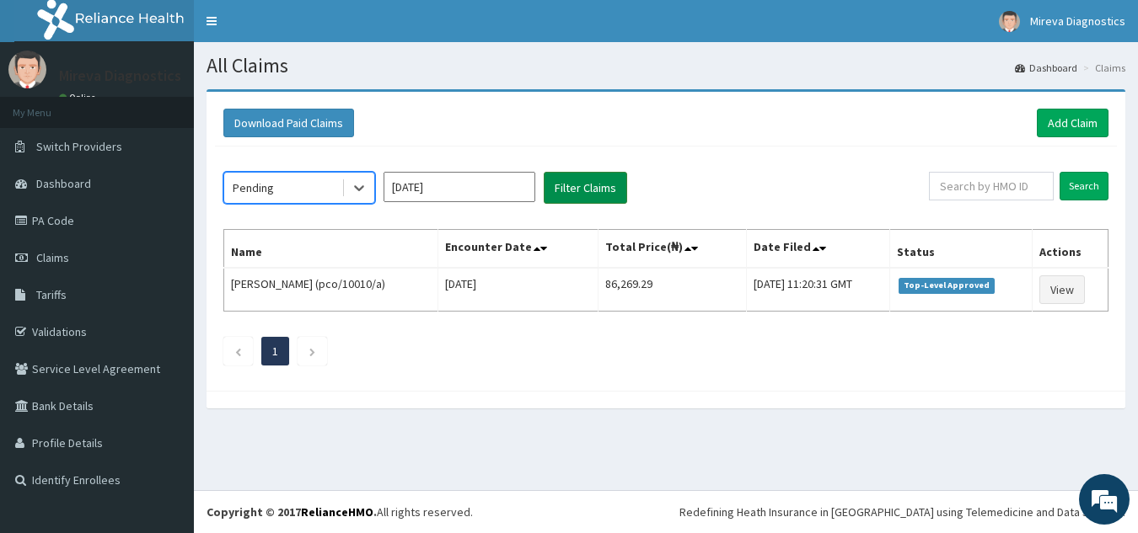
click at [577, 186] on button "Filter Claims" at bounding box center [585, 188] width 83 height 32
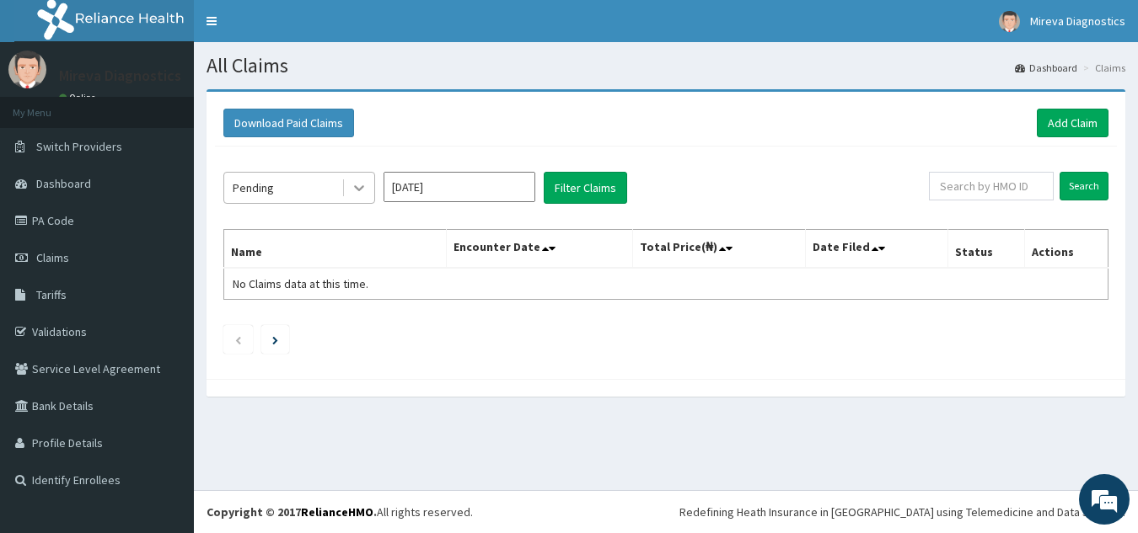
click at [361, 186] on icon at bounding box center [359, 187] width 17 height 17
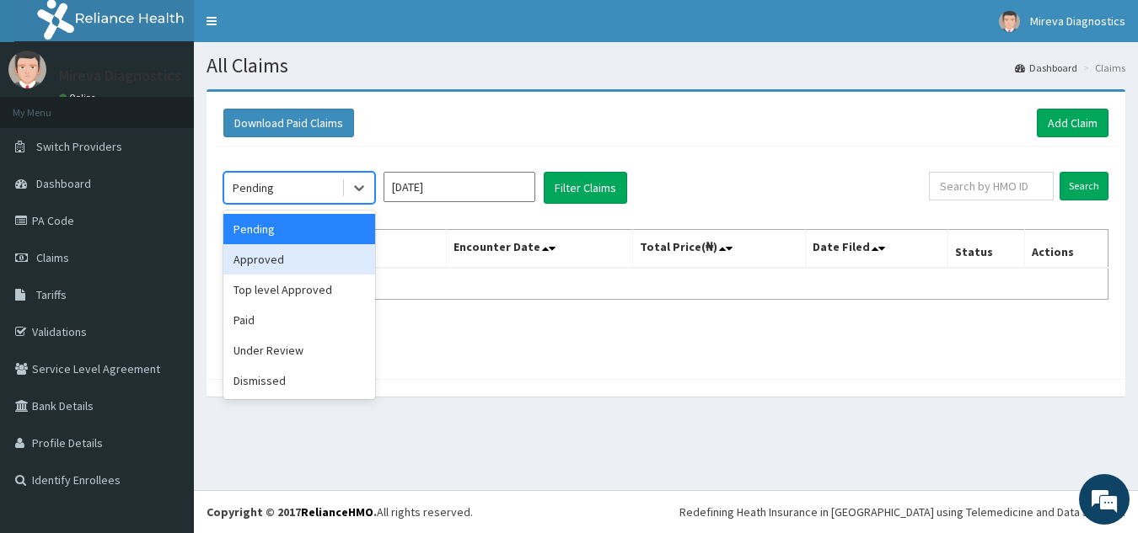
click at [293, 261] on div "Approved" at bounding box center [299, 259] width 152 height 30
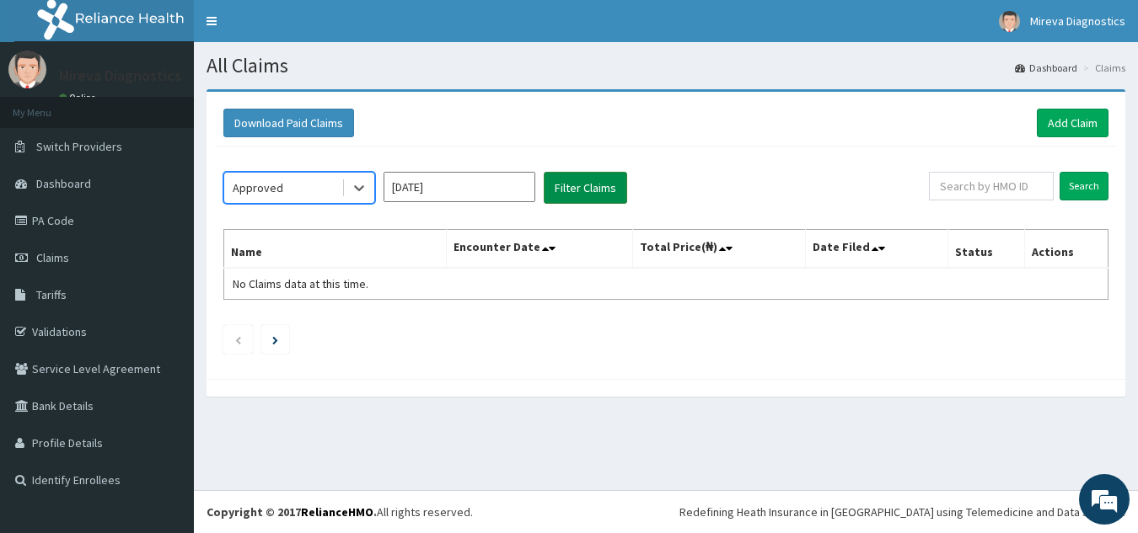
click at [589, 184] on button "Filter Claims" at bounding box center [585, 188] width 83 height 32
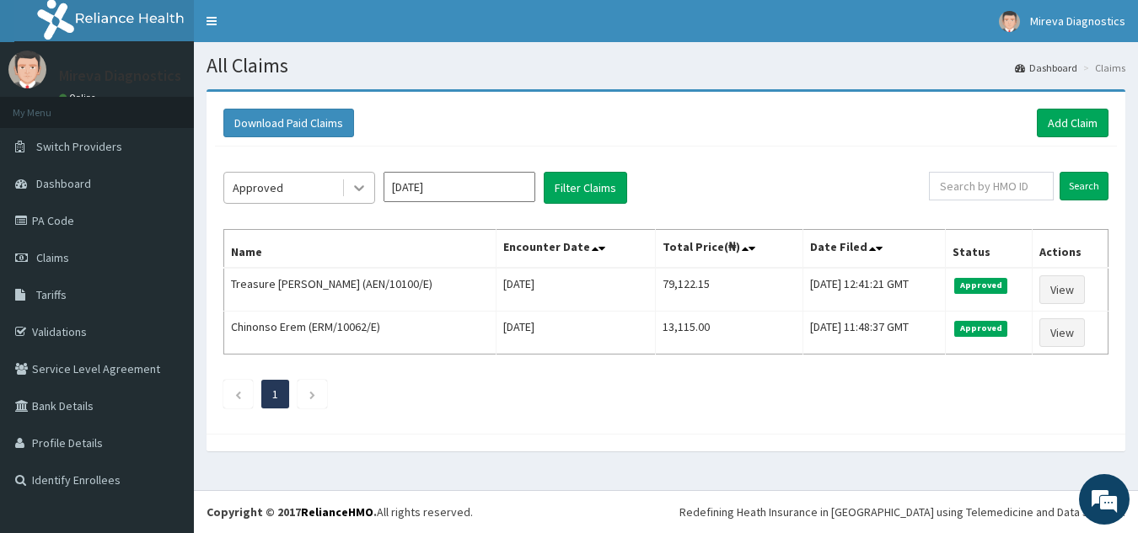
click at [361, 184] on icon at bounding box center [359, 187] width 17 height 17
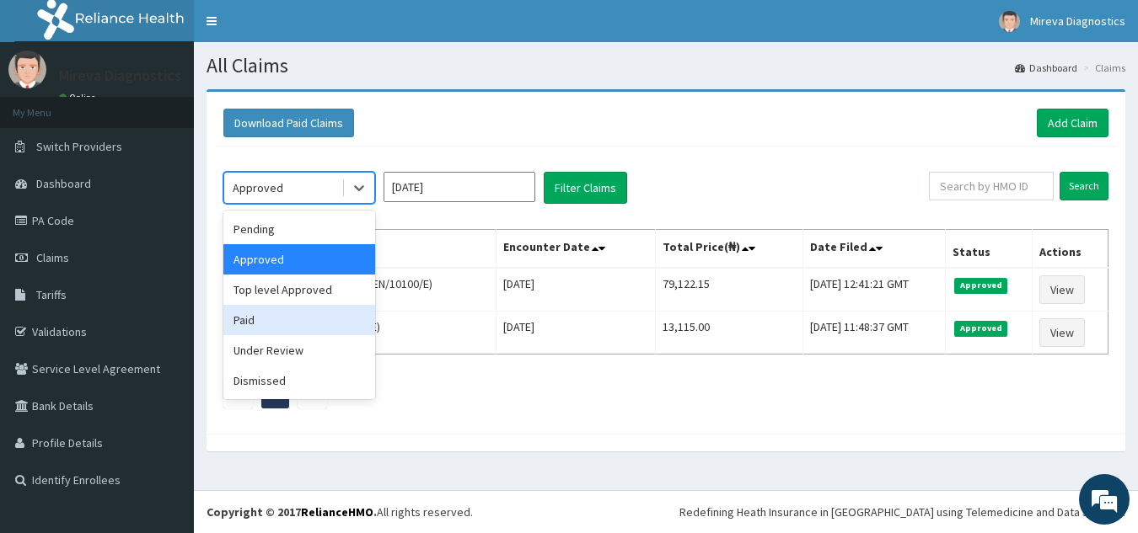
click at [274, 313] on div "Paid" at bounding box center [299, 320] width 152 height 30
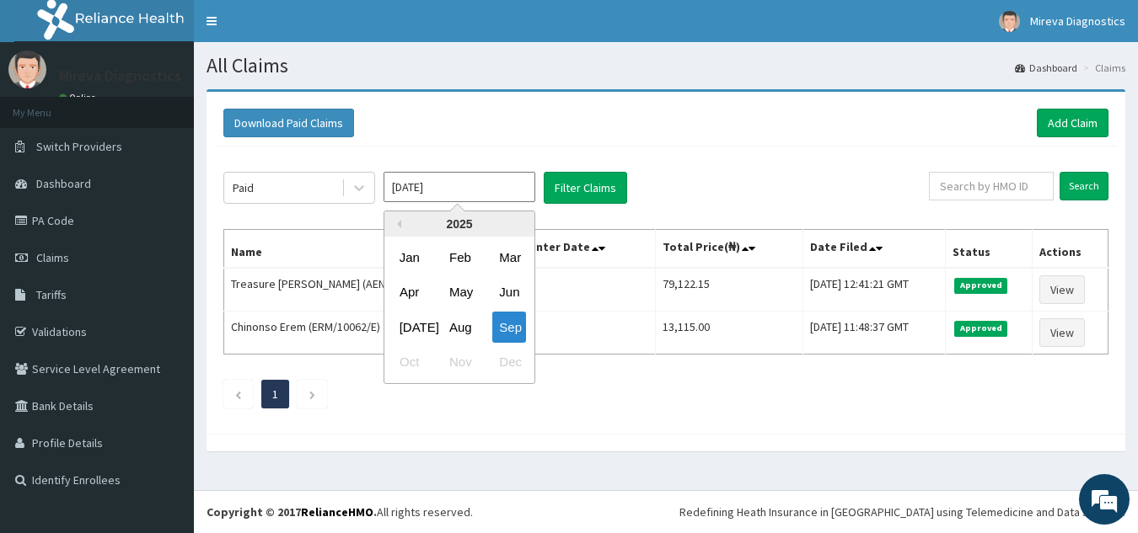
click at [460, 185] on input "[DATE]" at bounding box center [459, 187] width 152 height 30
click at [466, 324] on div "Aug" at bounding box center [459, 327] width 34 height 31
type input "Aug 2025"
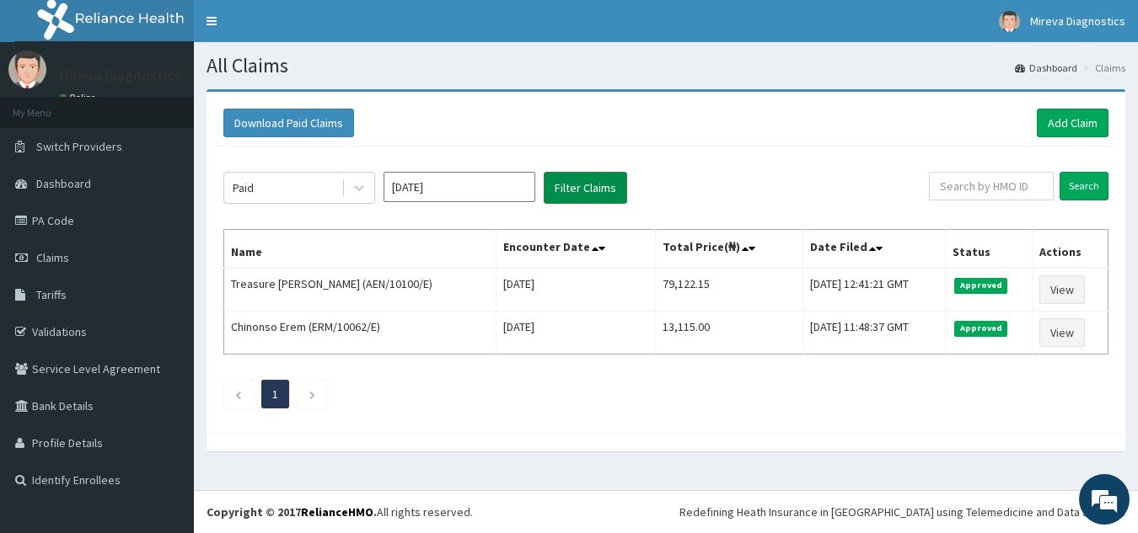
click at [598, 185] on button "Filter Claims" at bounding box center [585, 188] width 83 height 32
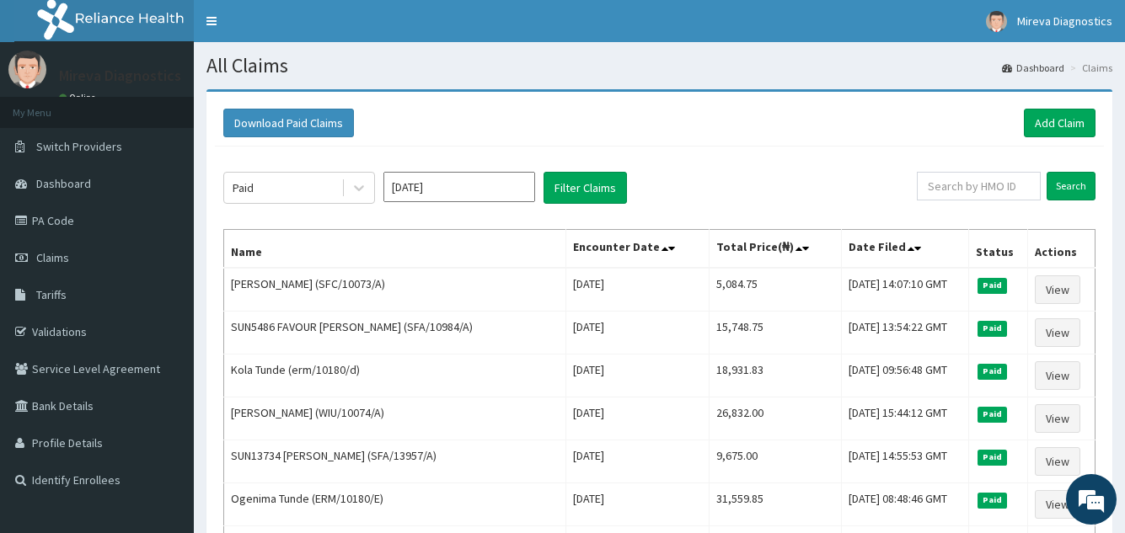
click at [777, 145] on div "Download Paid Claims Add Claim" at bounding box center [659, 123] width 889 height 46
click at [94, 221] on link "PA Code" at bounding box center [97, 220] width 194 height 37
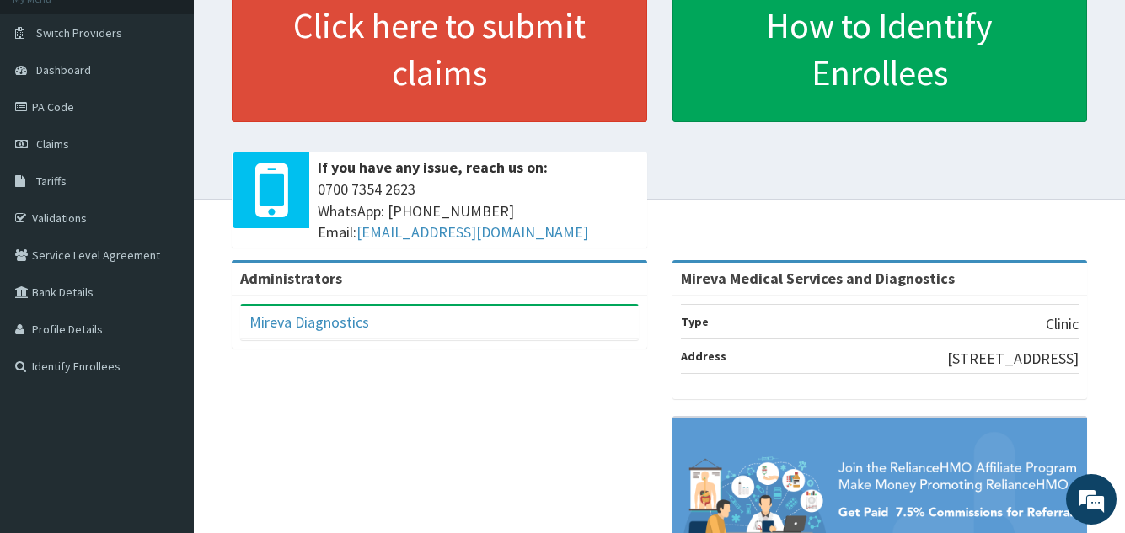
scroll to position [27, 0]
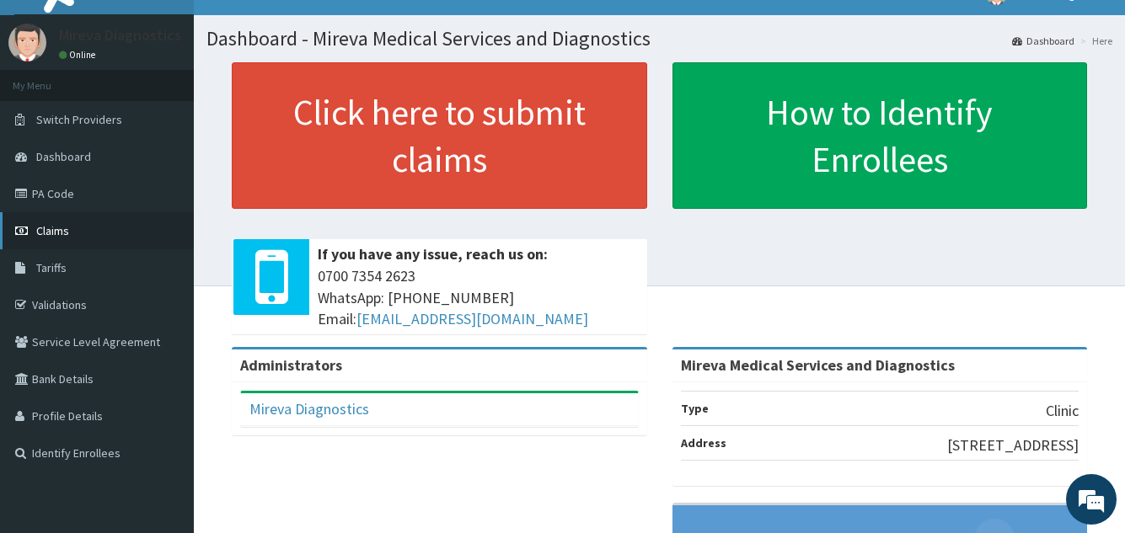
click at [63, 228] on span "Claims" at bounding box center [52, 230] width 33 height 15
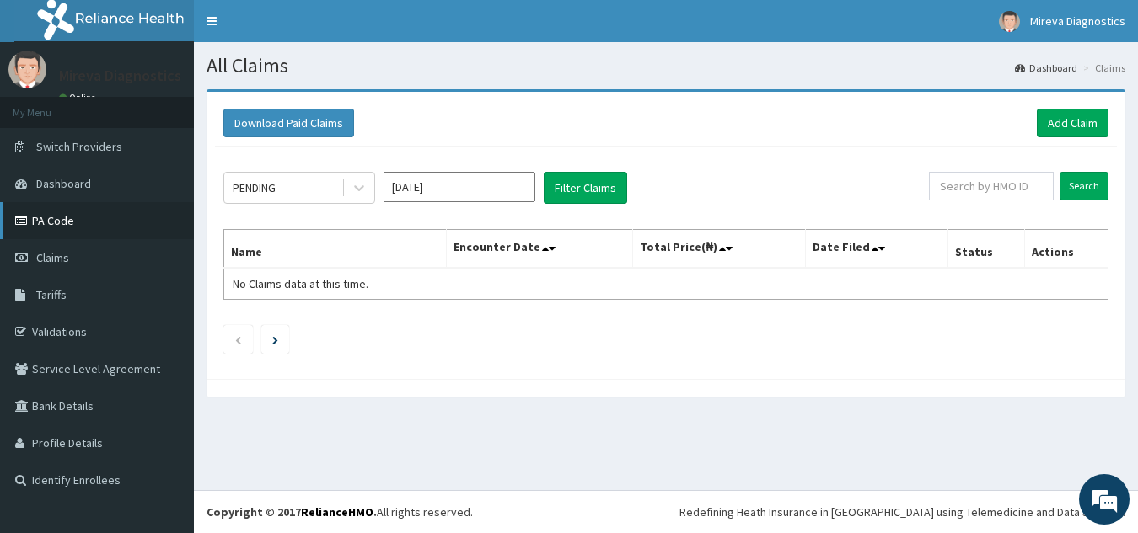
click at [72, 220] on link "PA Code" at bounding box center [97, 220] width 194 height 37
